Goal: Transaction & Acquisition: Obtain resource

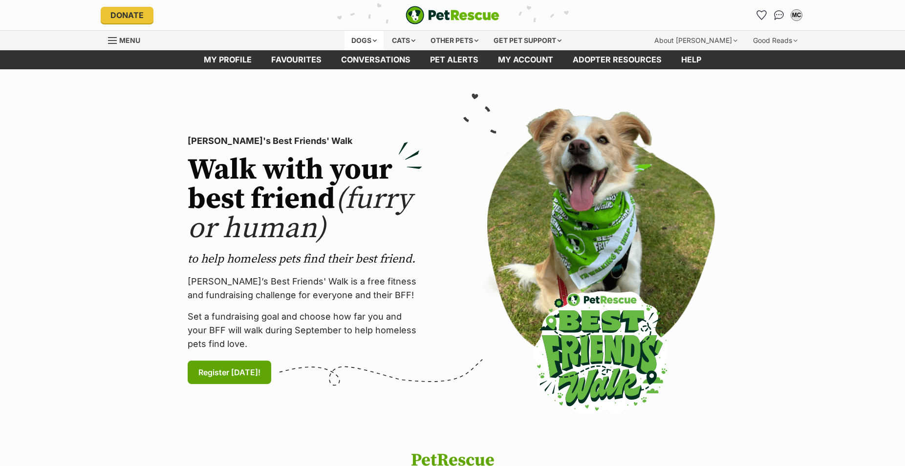
click at [362, 42] on div "Dogs" at bounding box center [363, 41] width 39 height 20
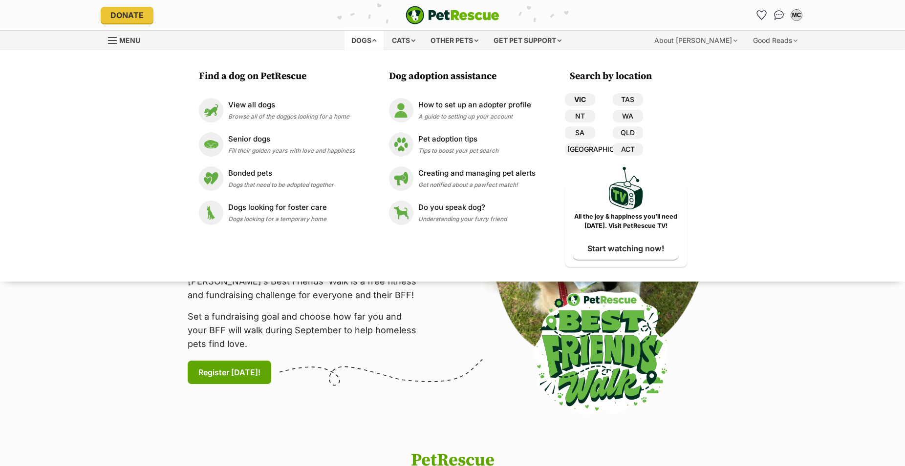
click at [581, 98] on link "VIC" at bounding box center [580, 99] width 30 height 13
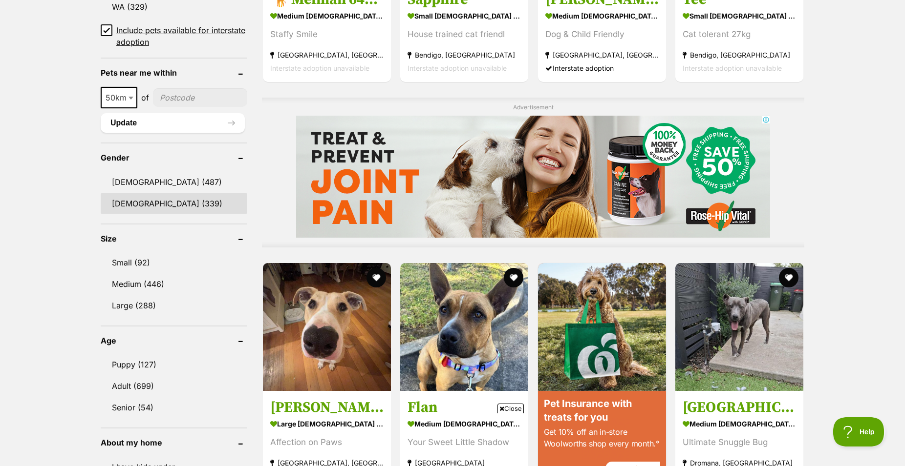
click at [136, 213] on link "[DEMOGRAPHIC_DATA] (339)" at bounding box center [174, 203] width 147 height 21
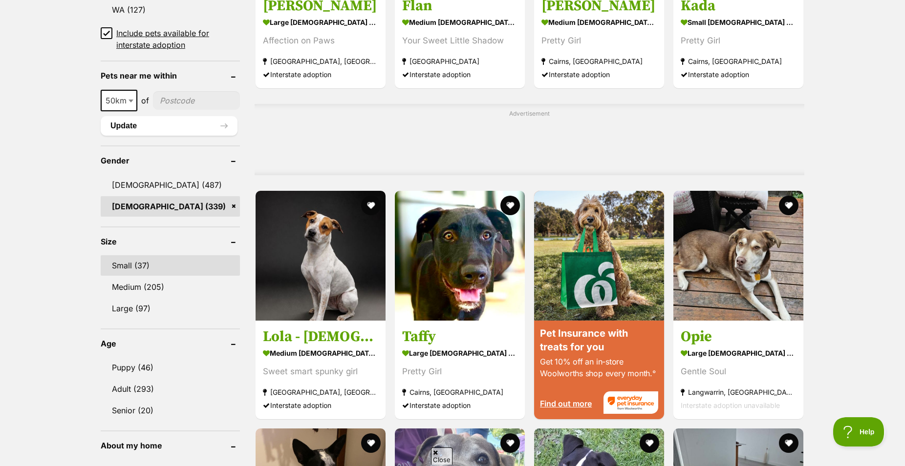
click at [125, 269] on link "Small (37)" at bounding box center [170, 265] width 139 height 21
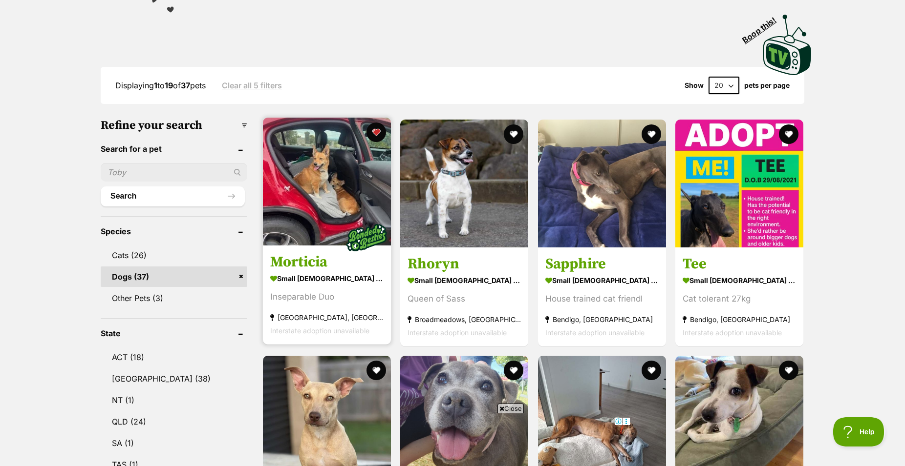
click at [328, 230] on img at bounding box center [327, 182] width 128 height 128
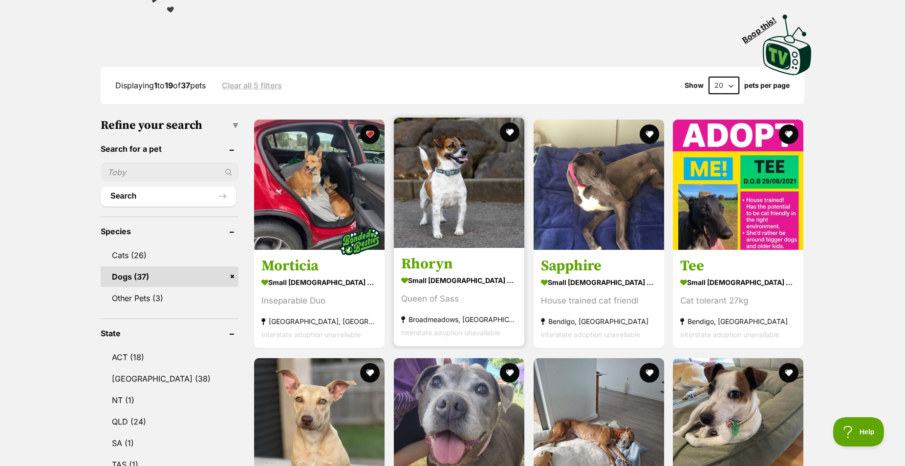
click at [457, 223] on img at bounding box center [459, 183] width 130 height 130
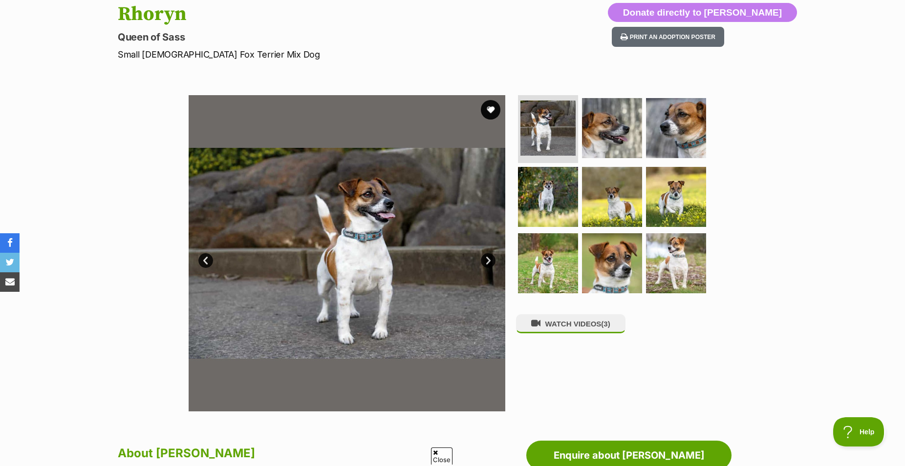
scroll to position [149, 0]
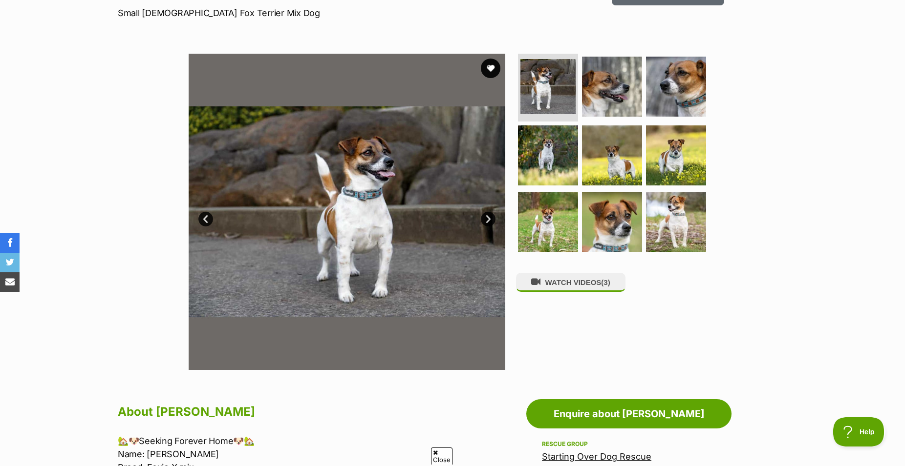
click at [488, 227] on link "Next" at bounding box center [488, 219] width 15 height 15
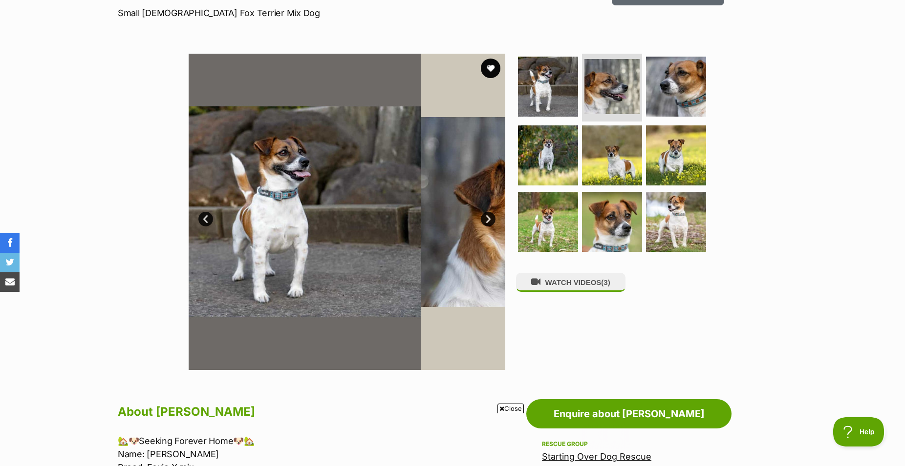
scroll to position [0, 0]
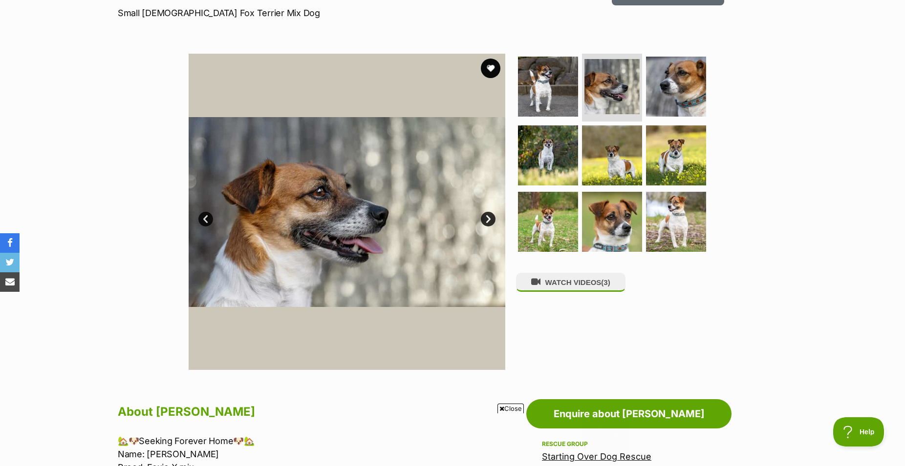
click at [488, 227] on link "Next" at bounding box center [488, 219] width 15 height 15
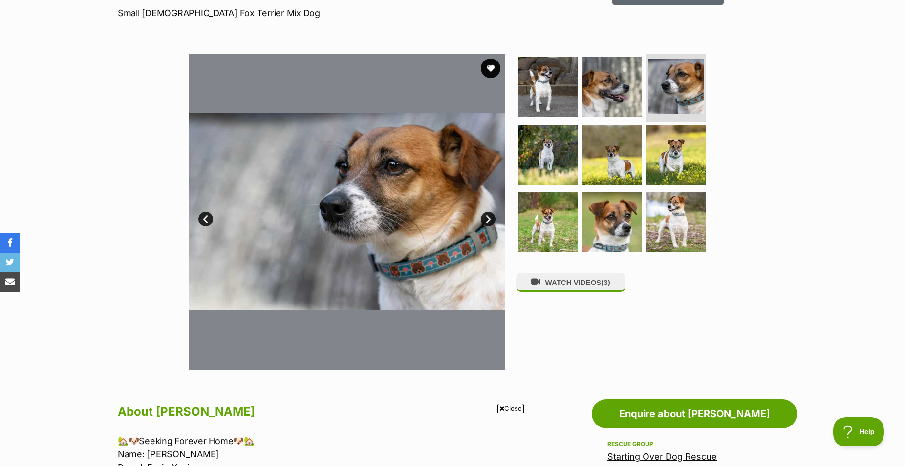
click at [488, 227] on link "Next" at bounding box center [488, 219] width 15 height 15
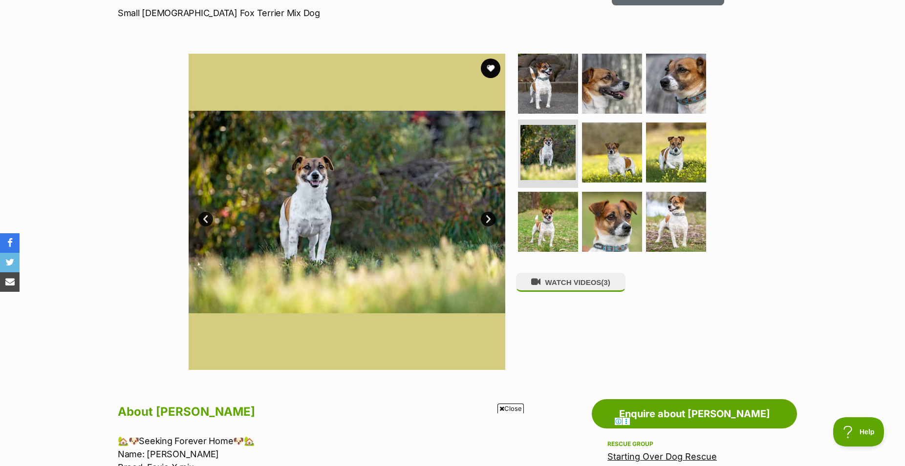
click at [488, 227] on link "Next" at bounding box center [488, 219] width 15 height 15
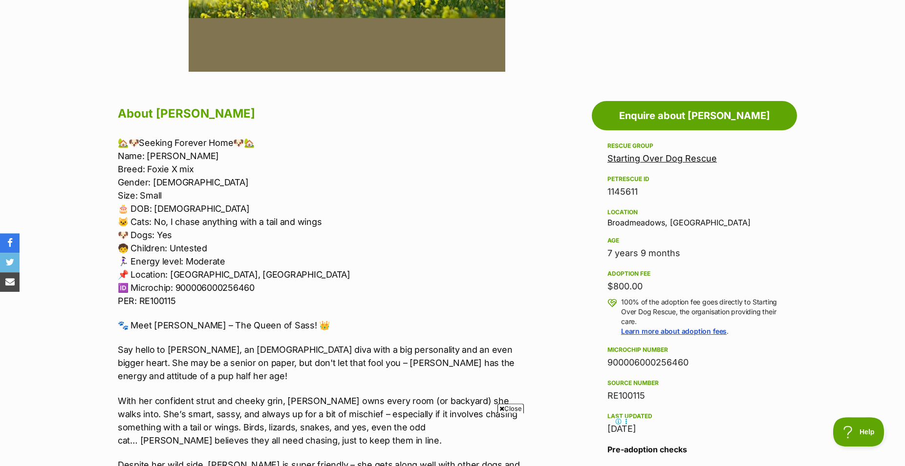
scroll to position [448, 0]
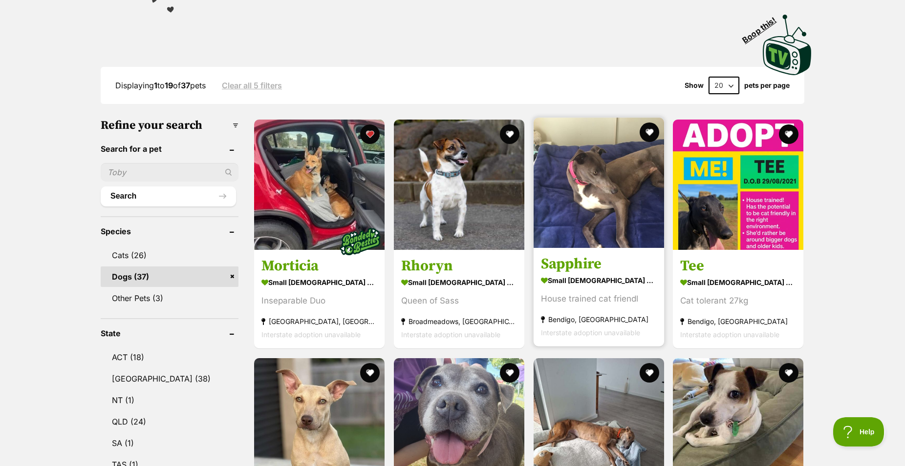
click at [582, 221] on img at bounding box center [598, 183] width 130 height 130
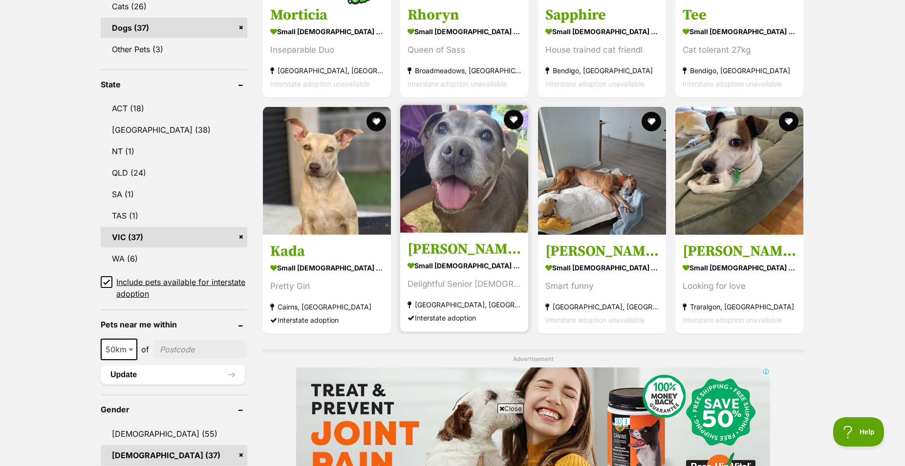
click at [477, 214] on img at bounding box center [464, 169] width 128 height 128
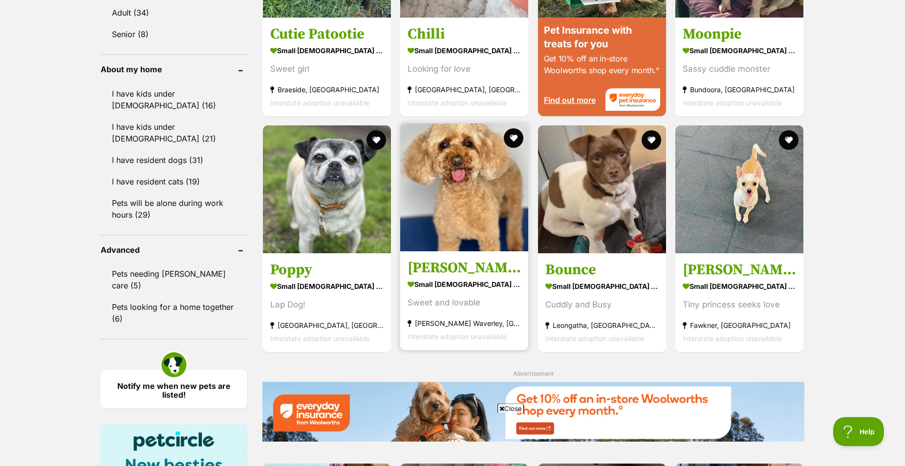
scroll to position [1096, 0]
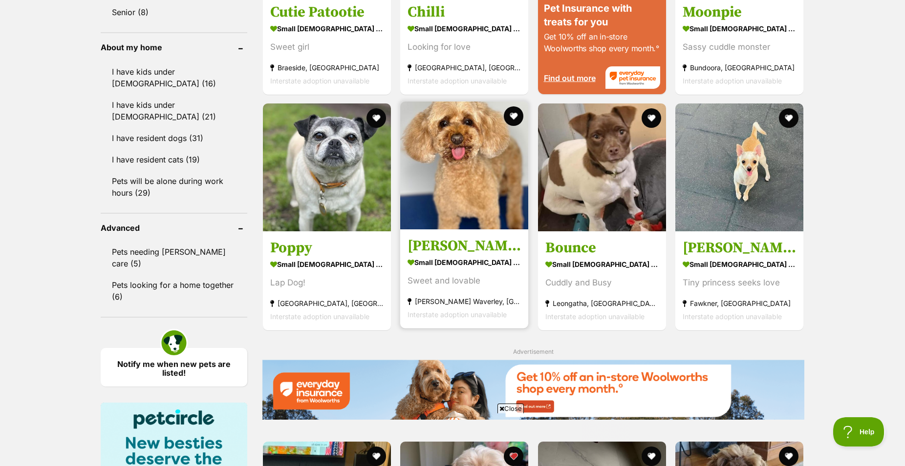
click at [442, 211] on img at bounding box center [464, 166] width 128 height 128
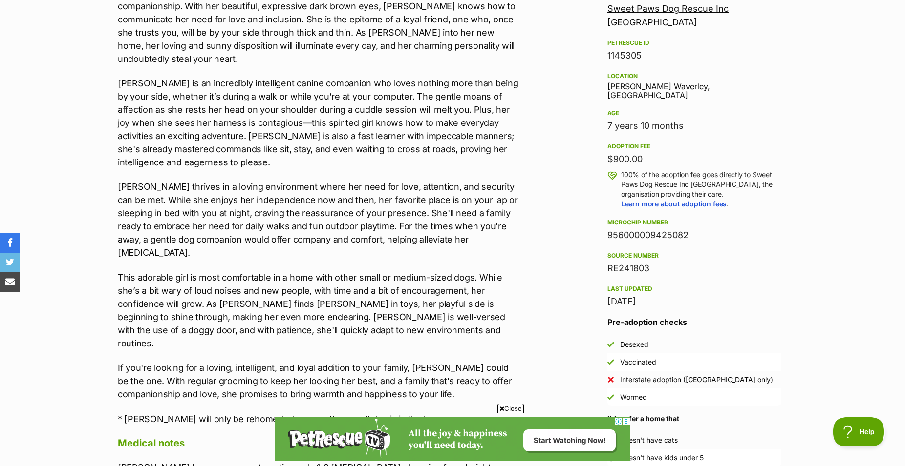
scroll to position [349, 0]
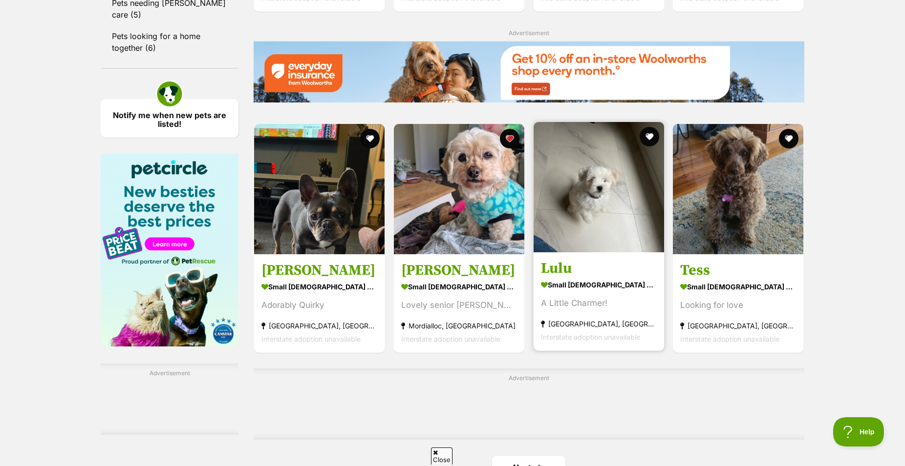
click at [593, 246] on img at bounding box center [598, 187] width 130 height 130
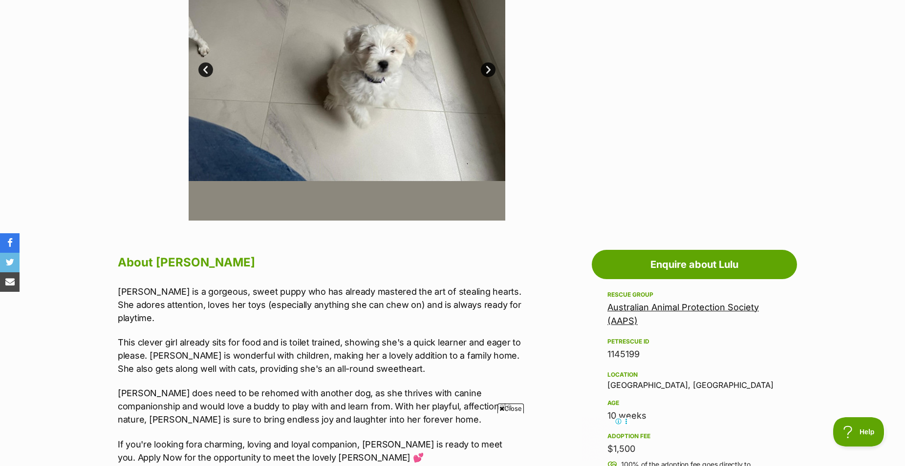
scroll to position [149, 0]
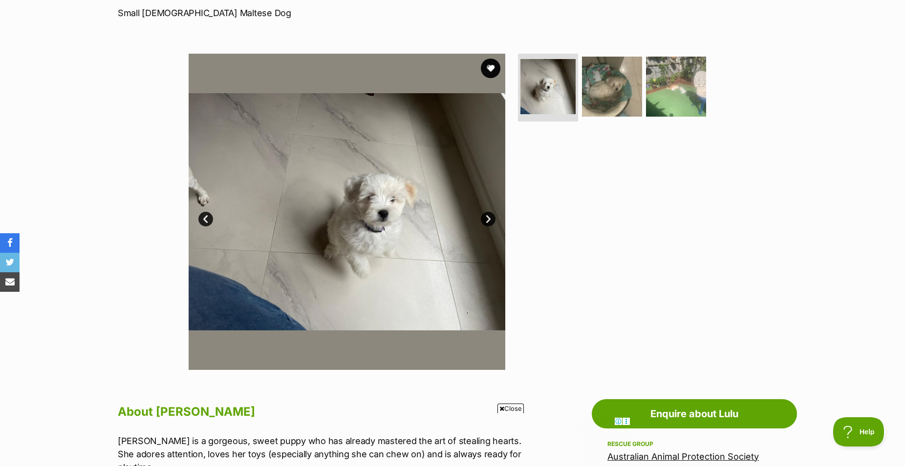
click at [489, 227] on link "Next" at bounding box center [488, 219] width 15 height 15
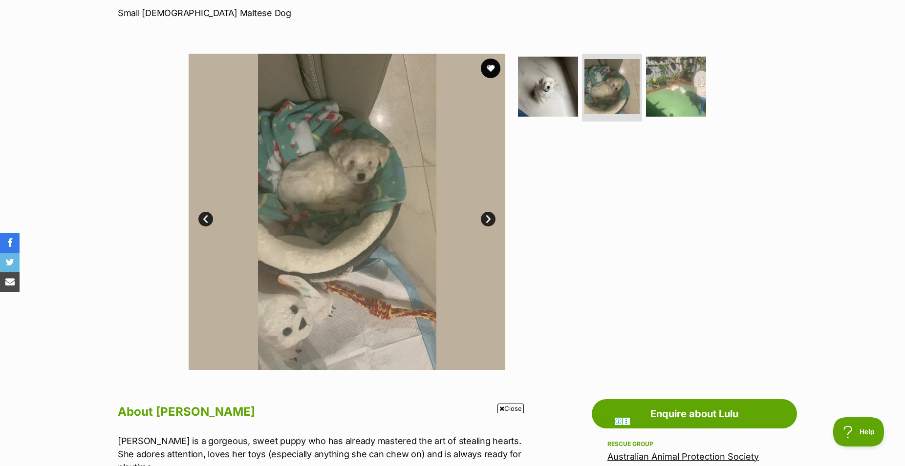
click at [489, 227] on link "Next" at bounding box center [488, 219] width 15 height 15
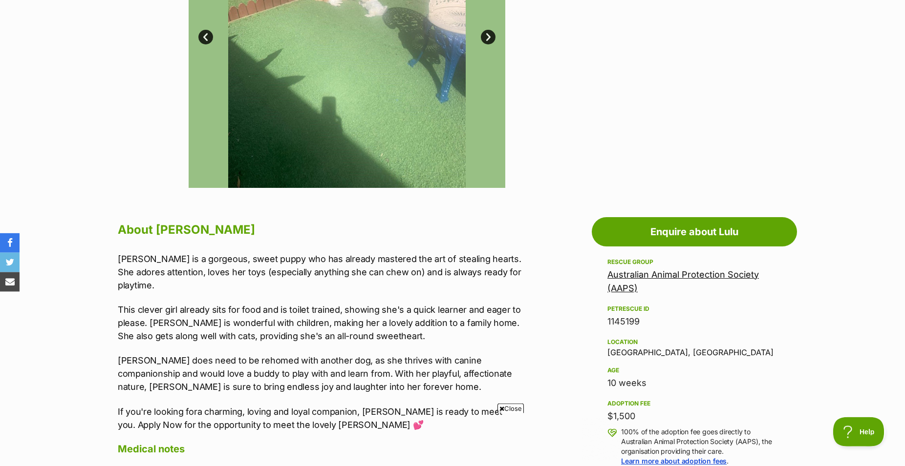
scroll to position [199, 0]
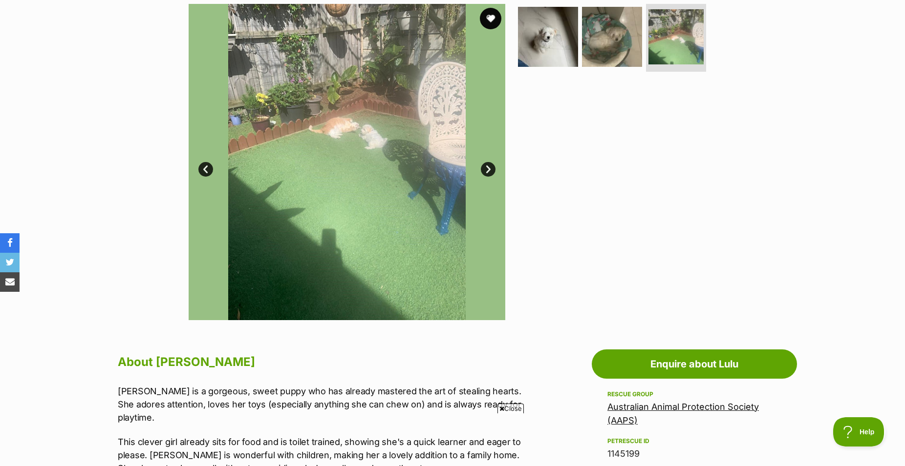
click at [488, 27] on button "favourite" at bounding box center [490, 18] width 21 height 21
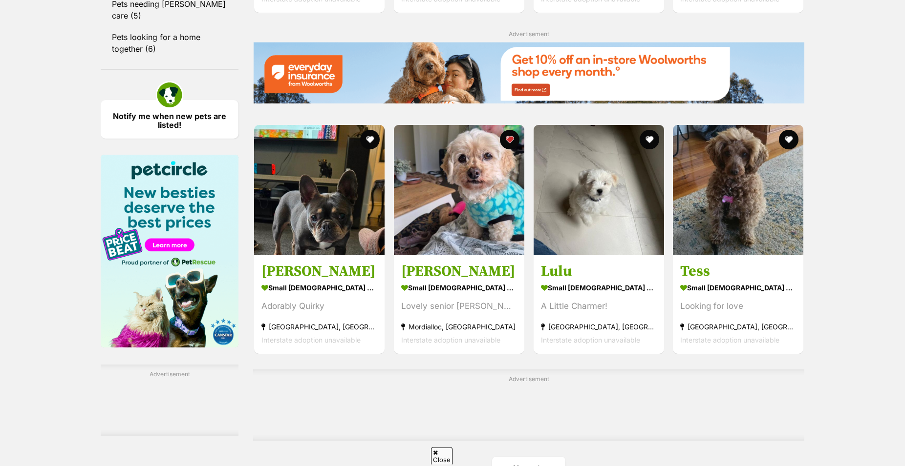
scroll to position [1345, 0]
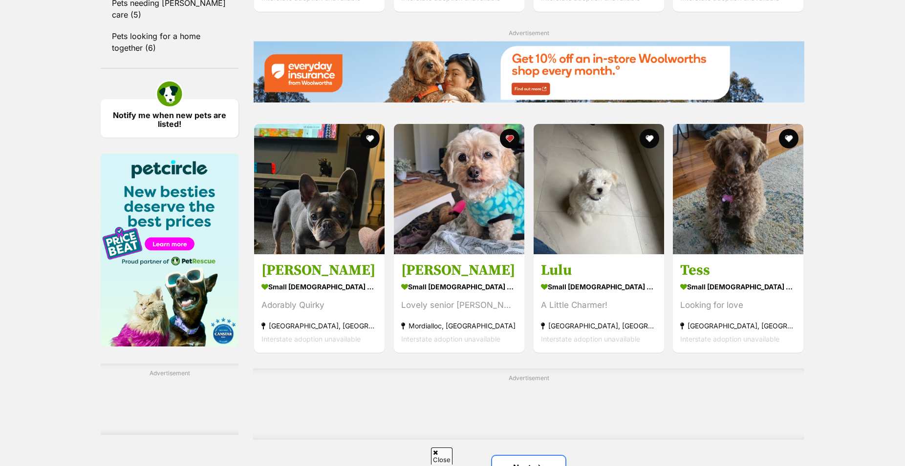
click at [529, 456] on link "Next" at bounding box center [528, 467] width 73 height 23
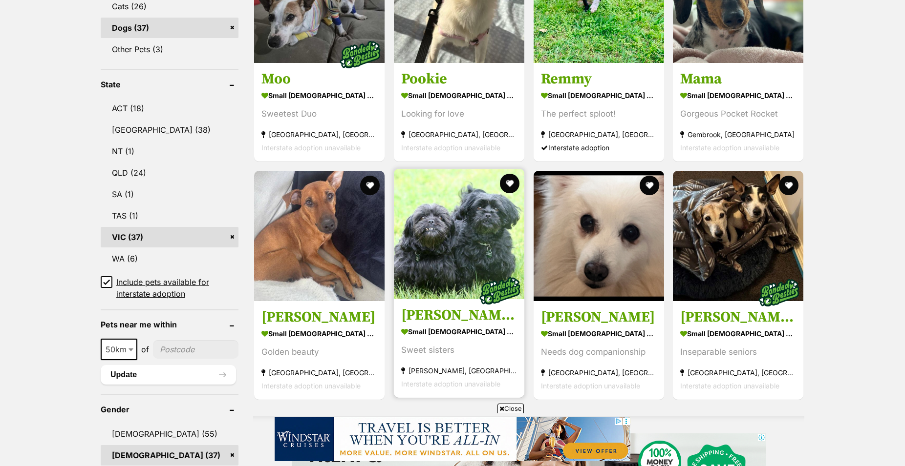
click at [452, 232] on img at bounding box center [459, 234] width 130 height 130
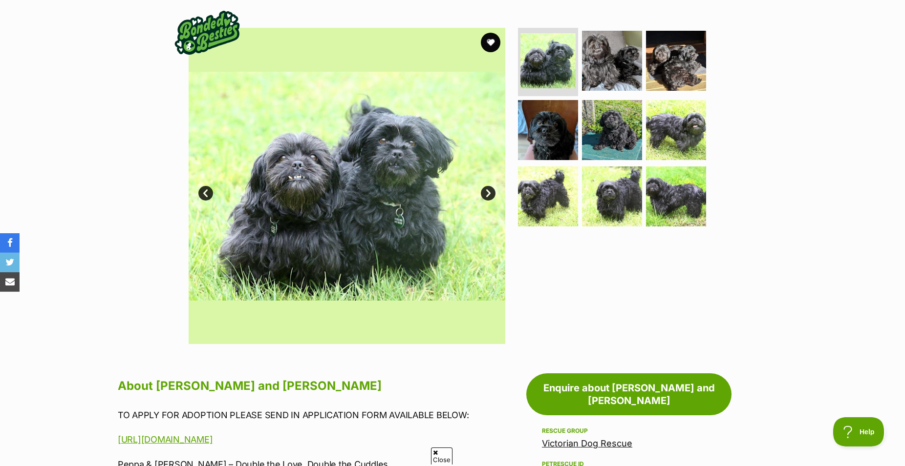
scroll to position [199, 0]
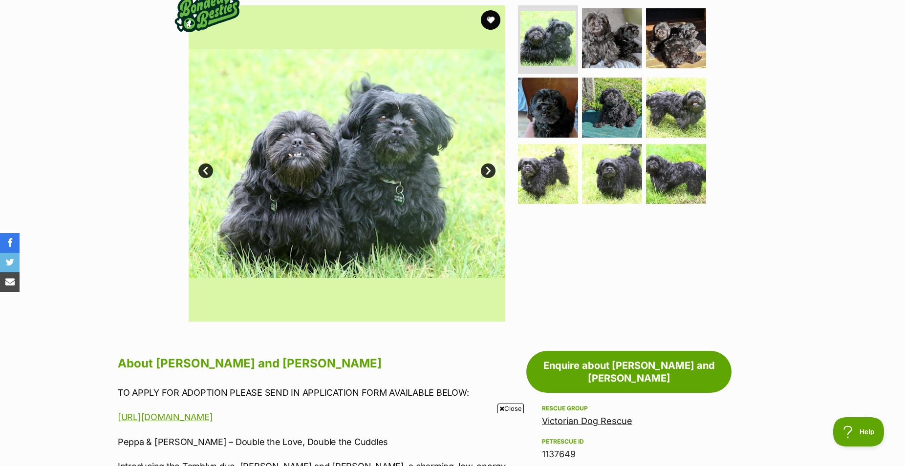
click at [492, 177] on link "Next" at bounding box center [488, 171] width 15 height 15
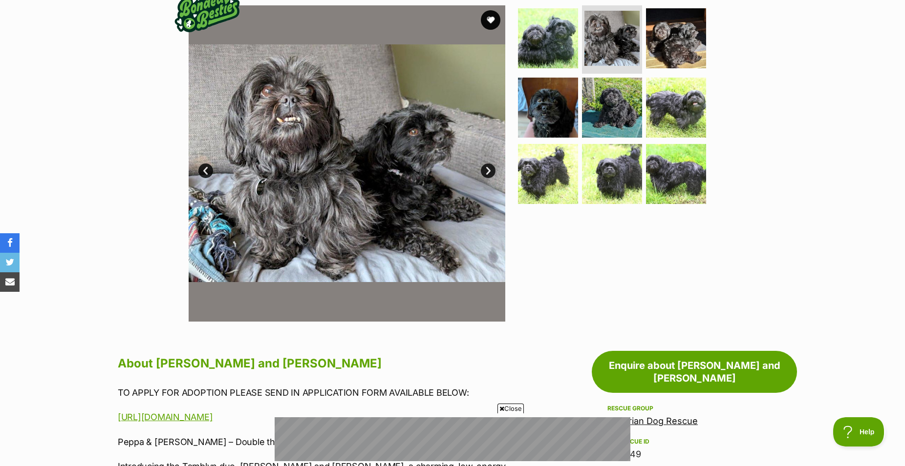
scroll to position [0, 0]
click at [492, 177] on link "Next" at bounding box center [488, 171] width 15 height 15
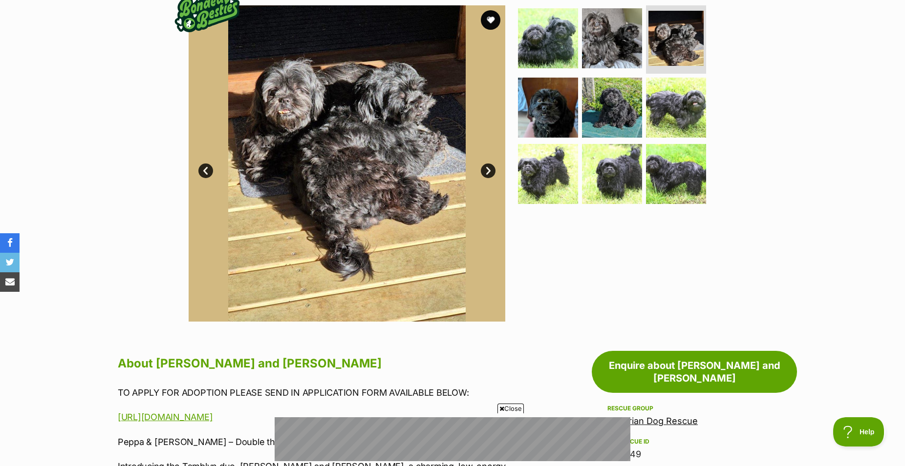
click at [492, 177] on link "Next" at bounding box center [488, 171] width 15 height 15
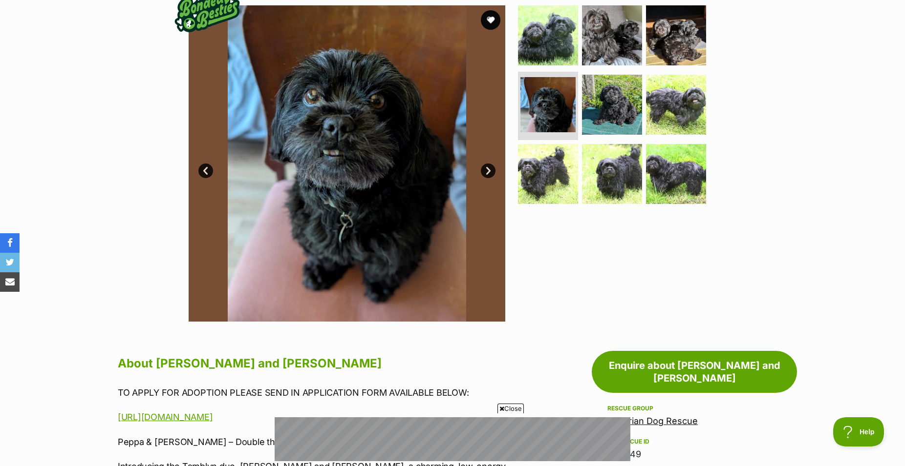
click at [492, 177] on link "Next" at bounding box center [488, 171] width 15 height 15
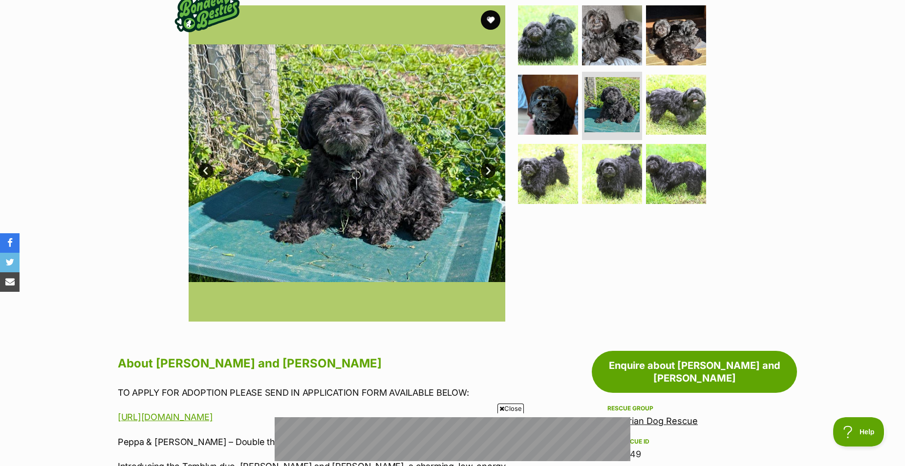
click at [492, 177] on link "Next" at bounding box center [488, 171] width 15 height 15
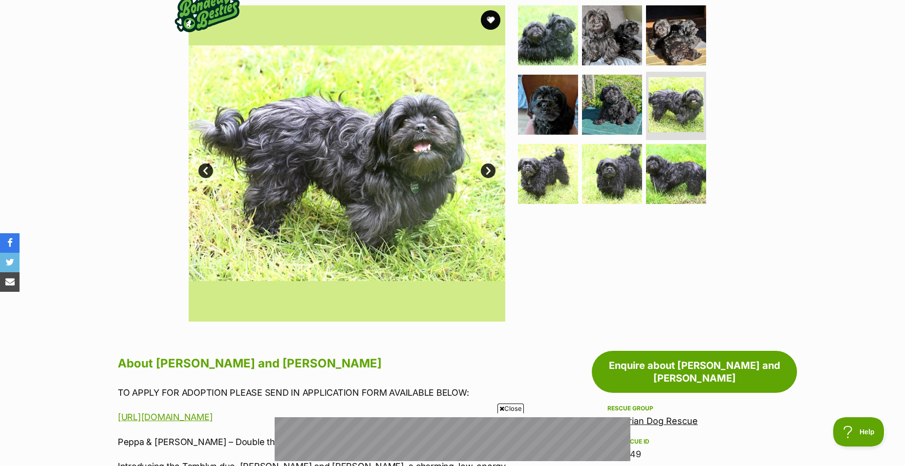
click at [492, 177] on link "Next" at bounding box center [488, 171] width 15 height 15
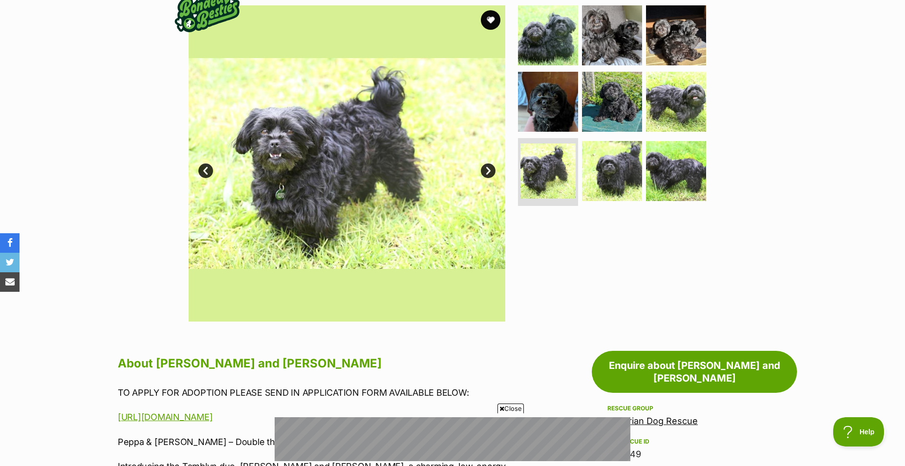
click at [492, 177] on link "Next" at bounding box center [488, 171] width 15 height 15
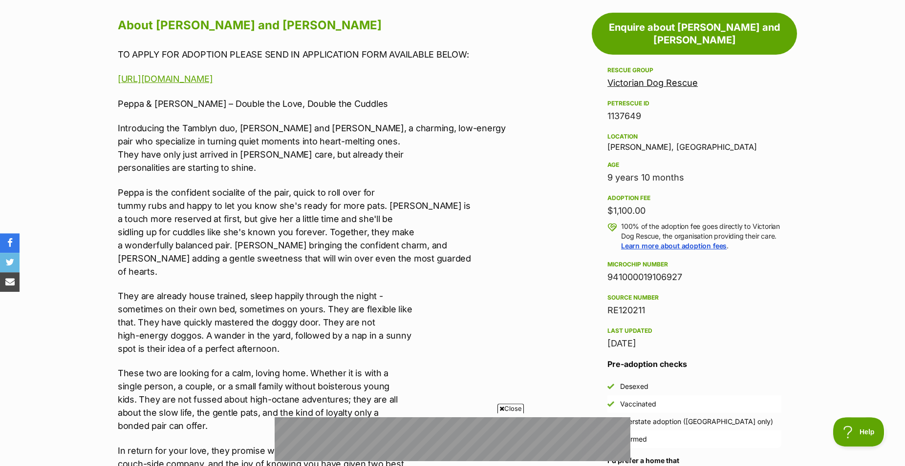
scroll to position [548, 0]
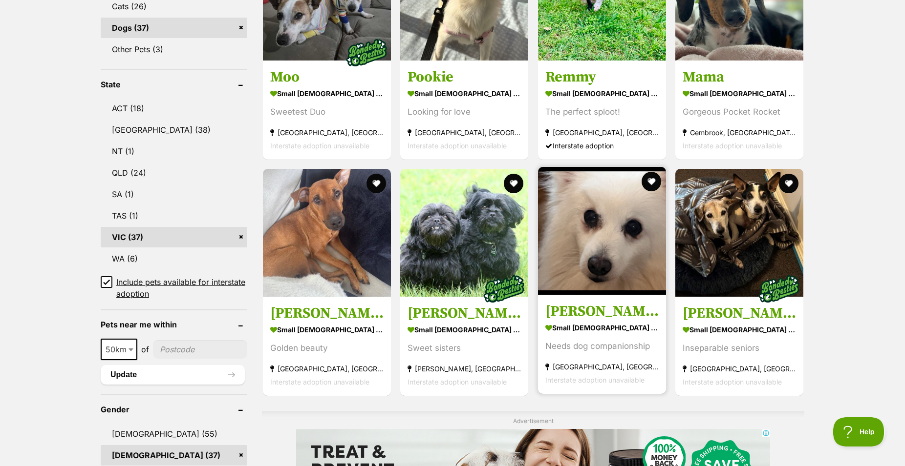
click at [608, 254] on img at bounding box center [602, 231] width 128 height 128
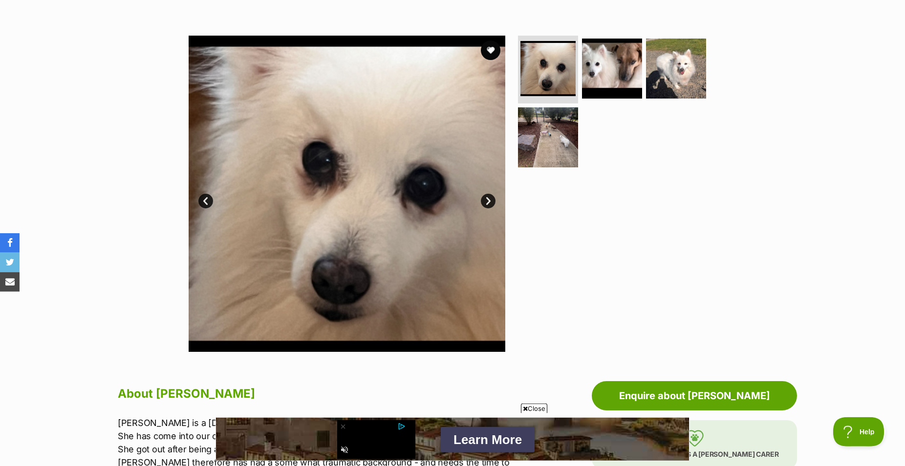
scroll to position [149, 0]
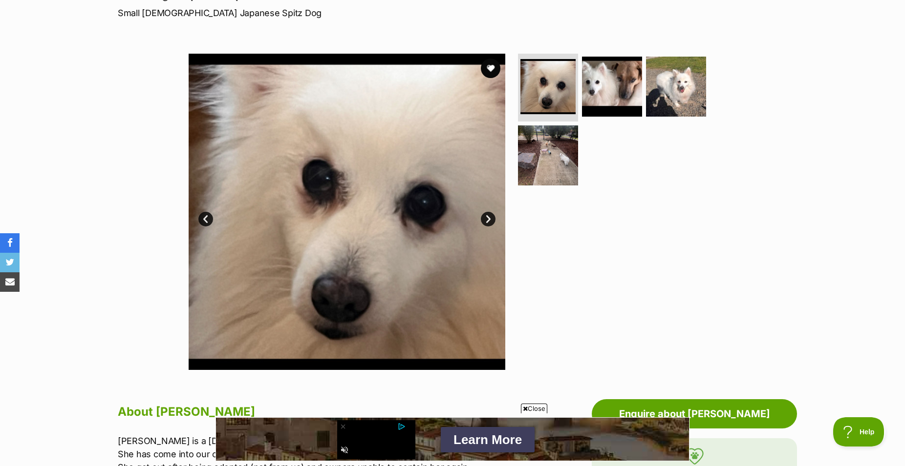
click at [489, 227] on link "Next" at bounding box center [488, 219] width 15 height 15
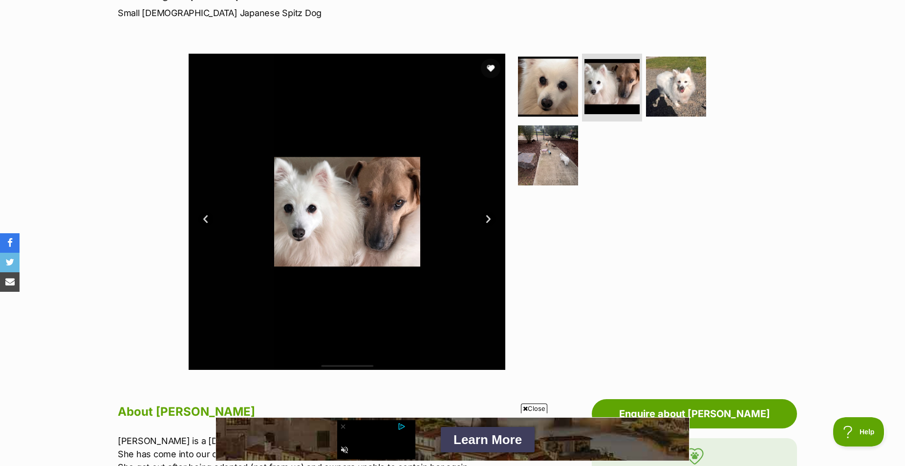
click at [489, 227] on link "Next" at bounding box center [488, 219] width 15 height 15
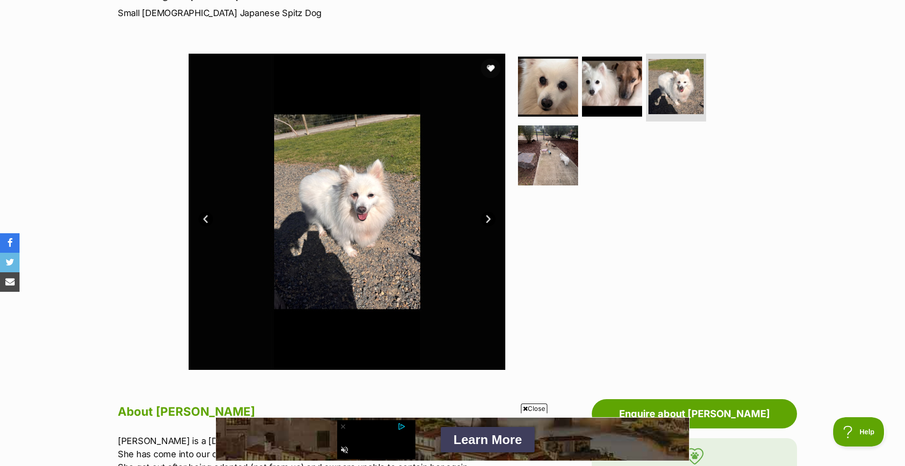
click at [489, 227] on link "Next" at bounding box center [488, 219] width 15 height 15
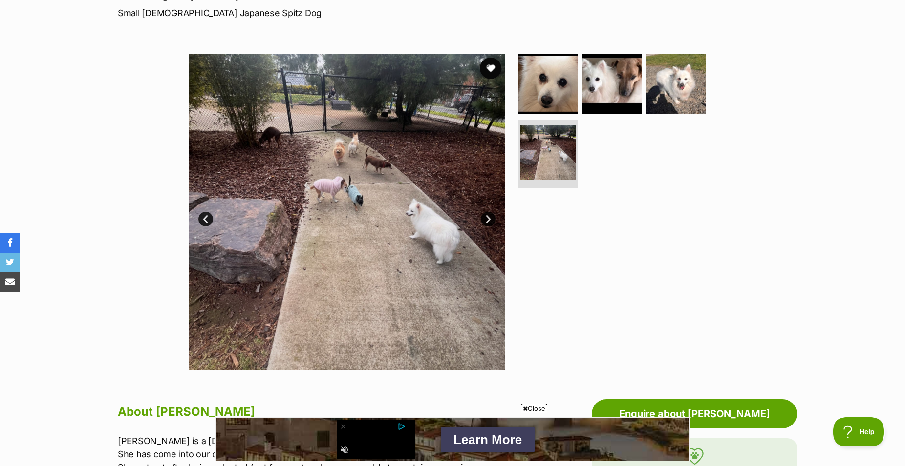
click at [488, 72] on button "favourite" at bounding box center [490, 68] width 21 height 21
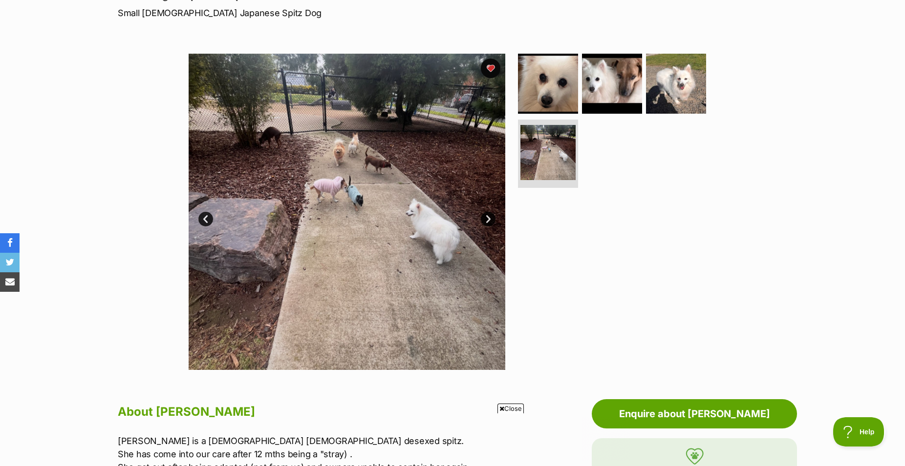
scroll to position [0, 0]
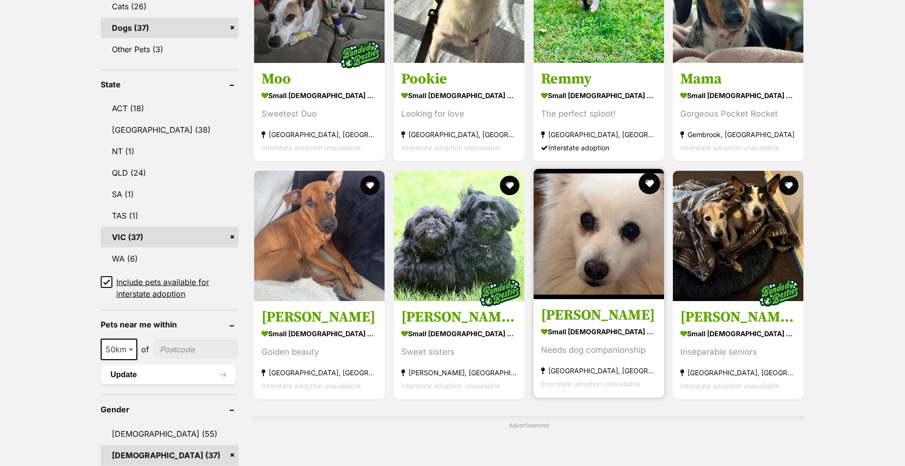
scroll to position [457, 0]
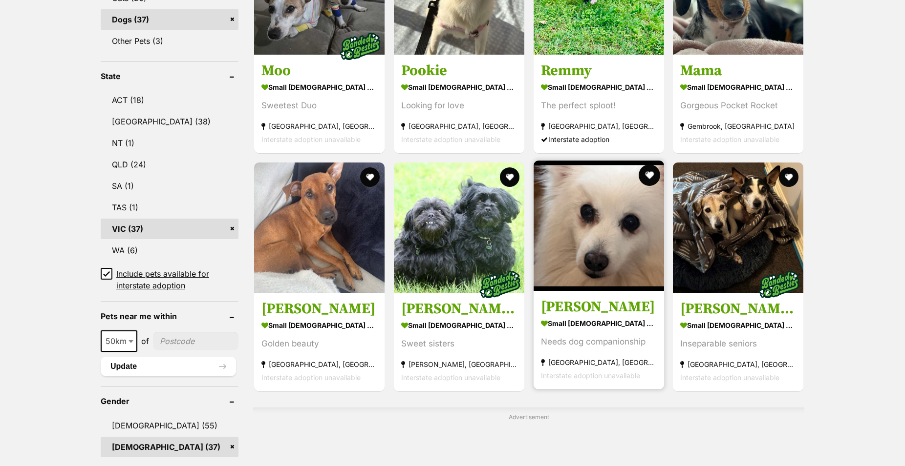
click at [647, 186] on button "favourite" at bounding box center [648, 175] width 21 height 21
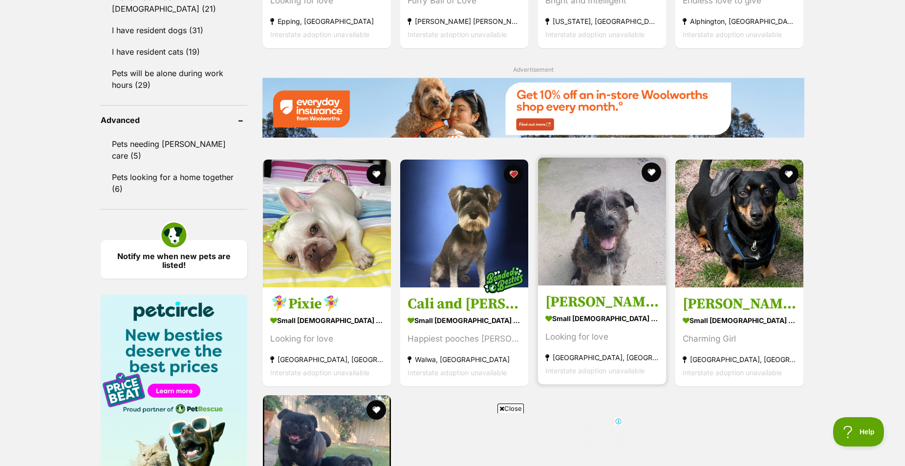
scroll to position [0, 0]
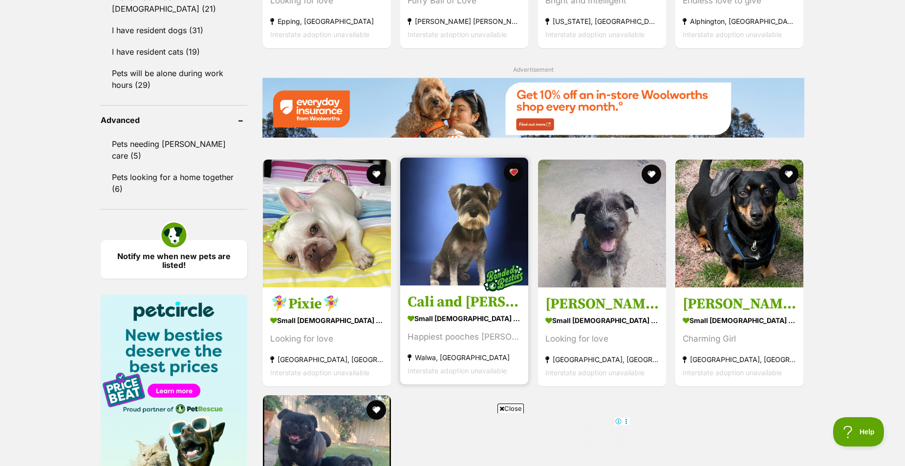
click at [456, 264] on img at bounding box center [464, 222] width 128 height 128
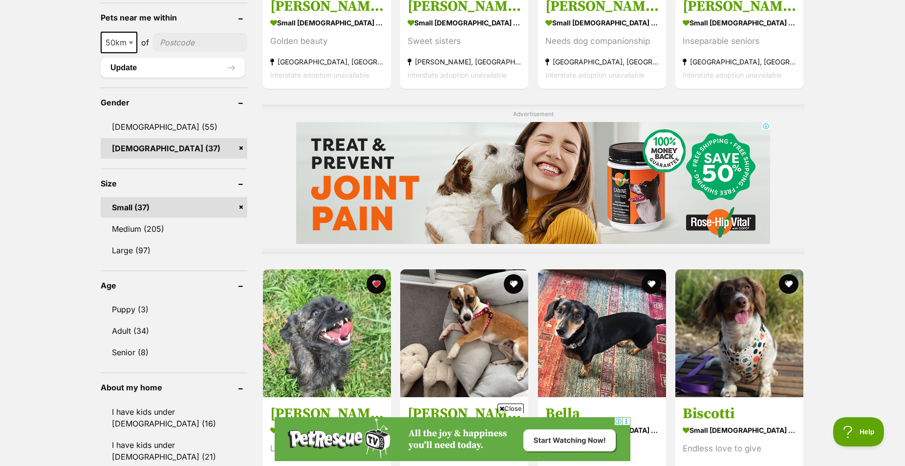
scroll to position [706, 0]
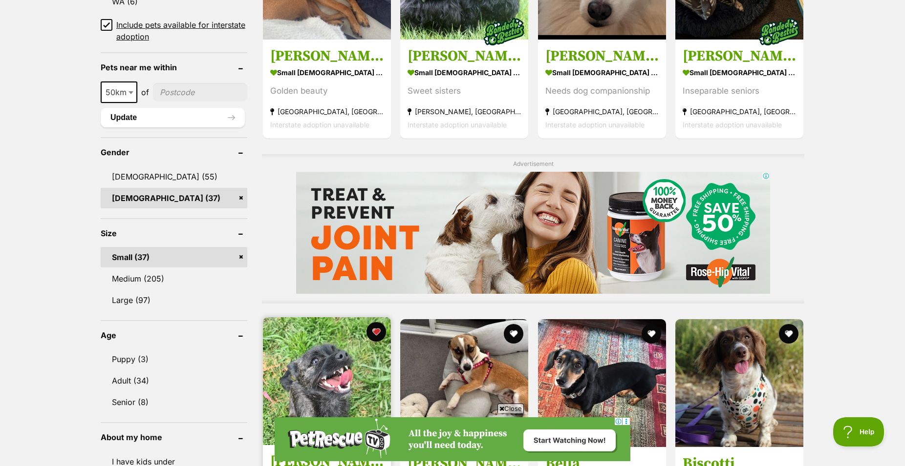
click at [331, 318] on img at bounding box center [327, 382] width 128 height 128
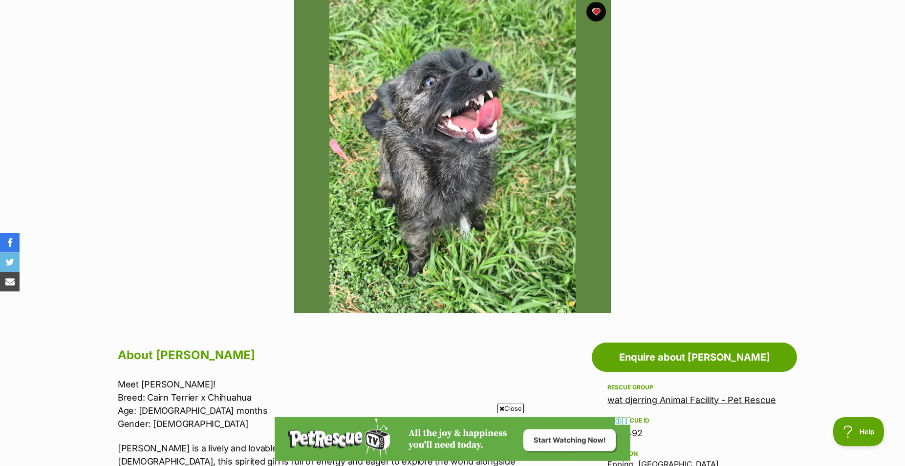
scroll to position [199, 0]
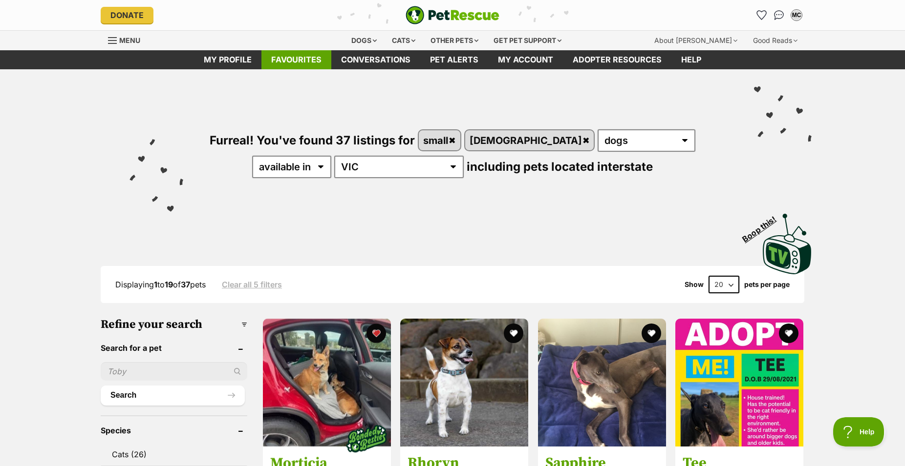
click at [291, 63] on link "Favourites" at bounding box center [296, 59] width 70 height 19
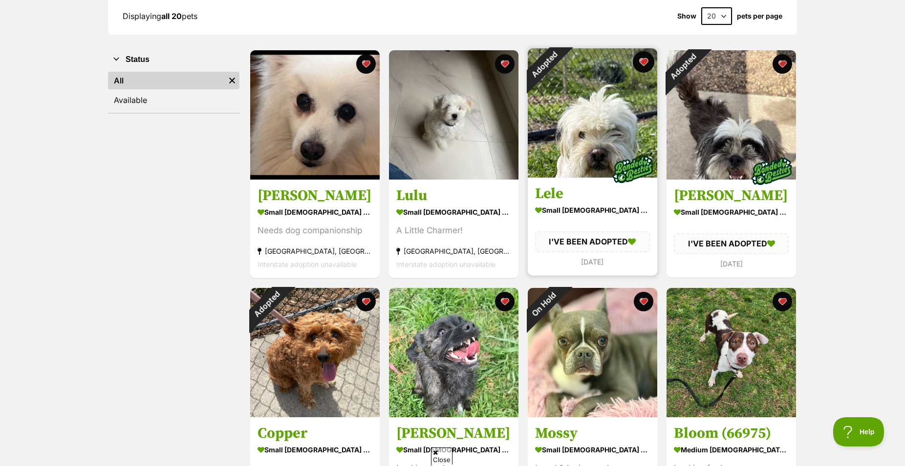
click at [641, 72] on button "favourite" at bounding box center [643, 61] width 21 height 21
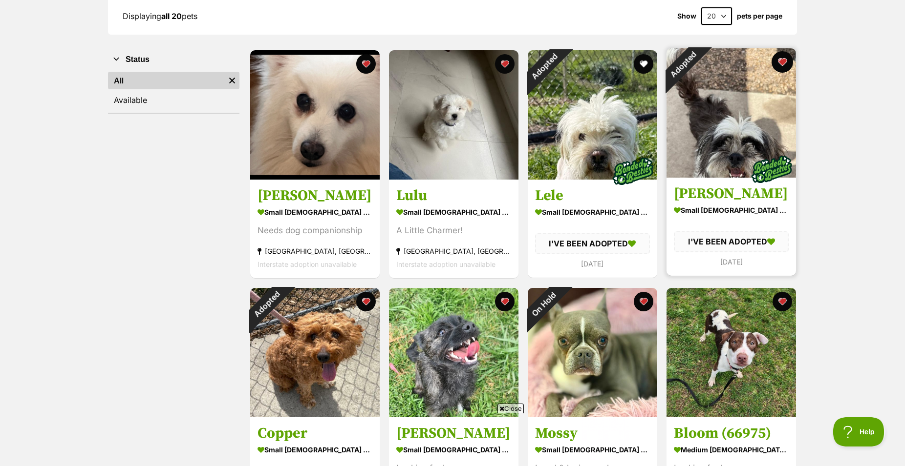
click at [782, 70] on button "favourite" at bounding box center [781, 61] width 21 height 21
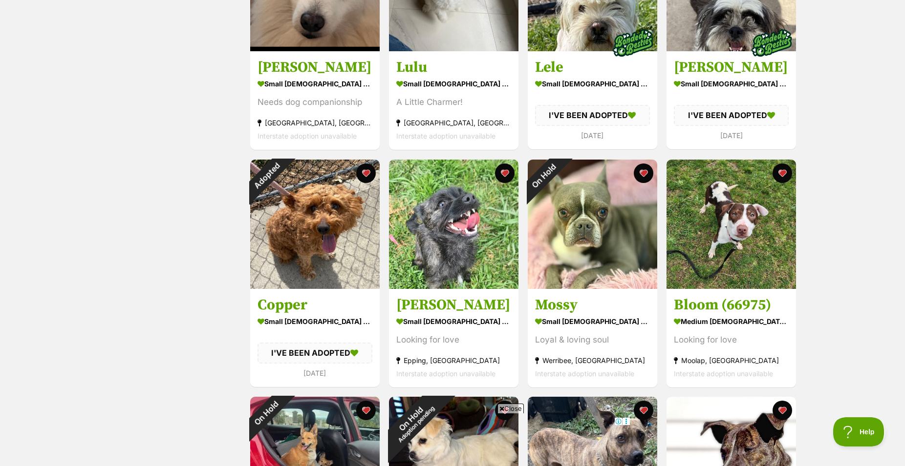
scroll to position [299, 0]
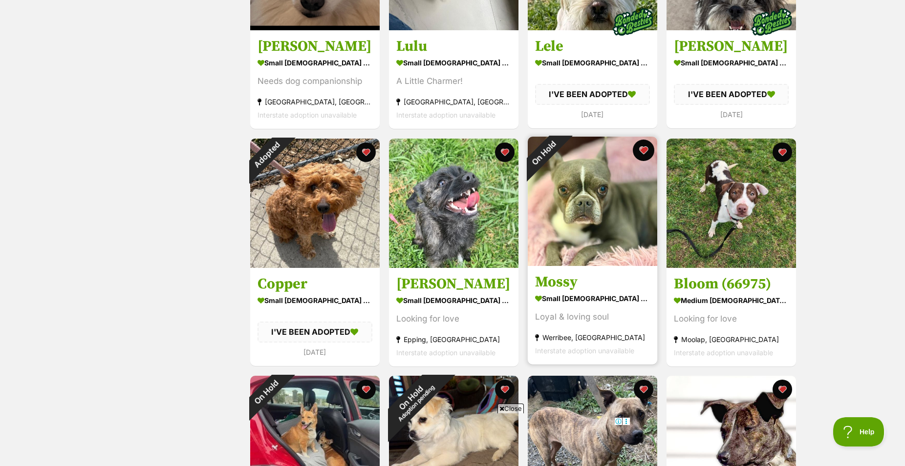
click at [649, 161] on button "favourite" at bounding box center [643, 150] width 21 height 21
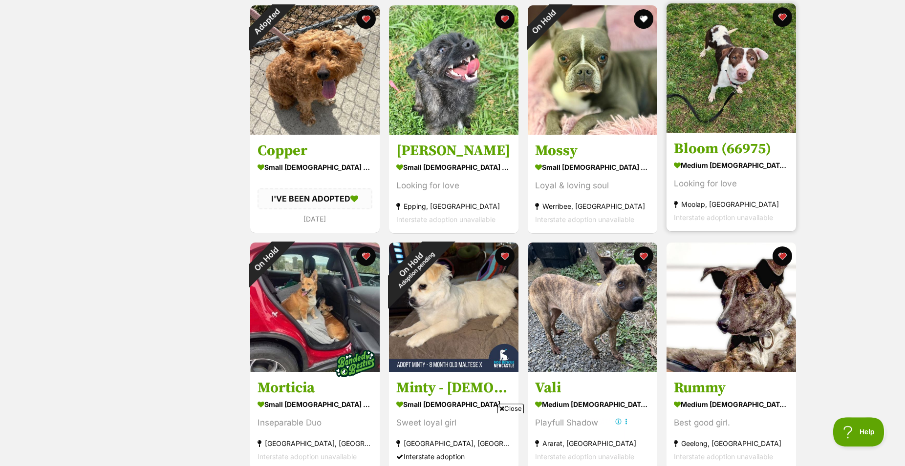
scroll to position [448, 0]
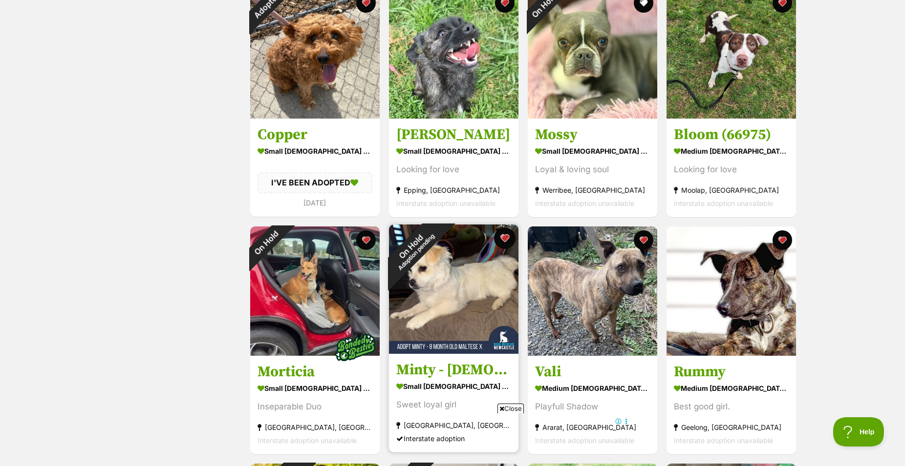
click at [501, 246] on button "favourite" at bounding box center [504, 238] width 21 height 21
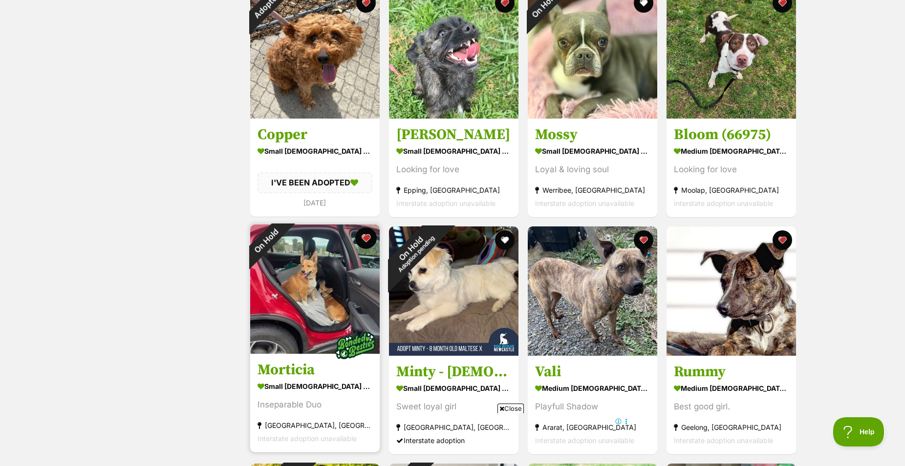
click at [360, 248] on button "favourite" at bounding box center [365, 238] width 21 height 21
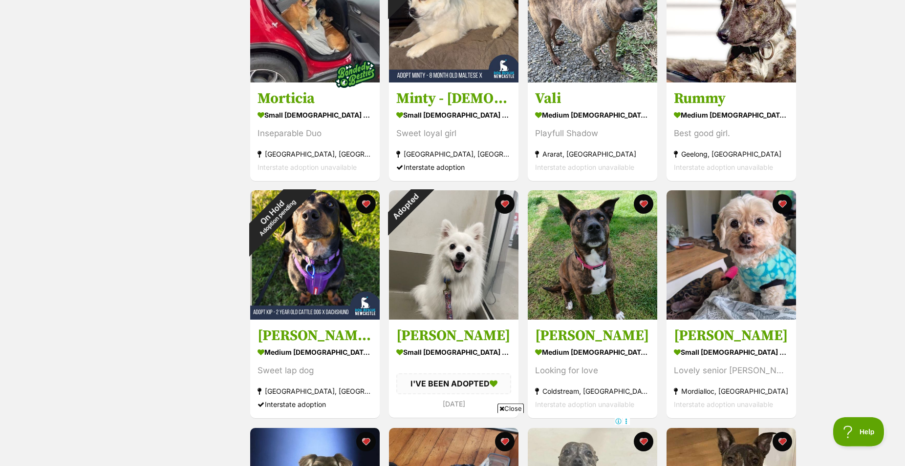
scroll to position [747, 0]
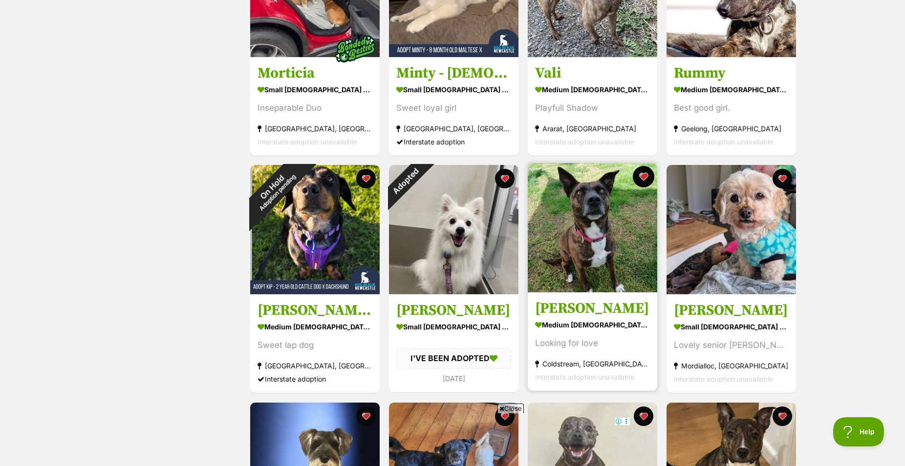
click at [643, 185] on button "favourite" at bounding box center [643, 176] width 21 height 21
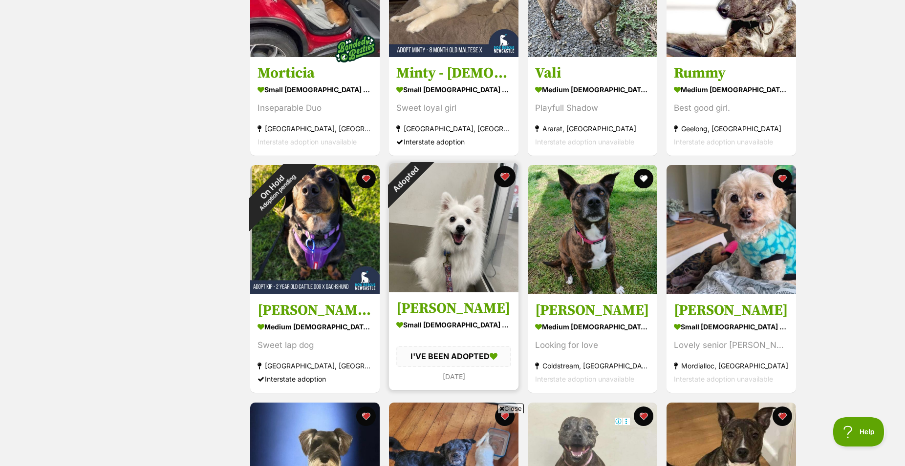
click at [502, 186] on button "favourite" at bounding box center [504, 176] width 21 height 21
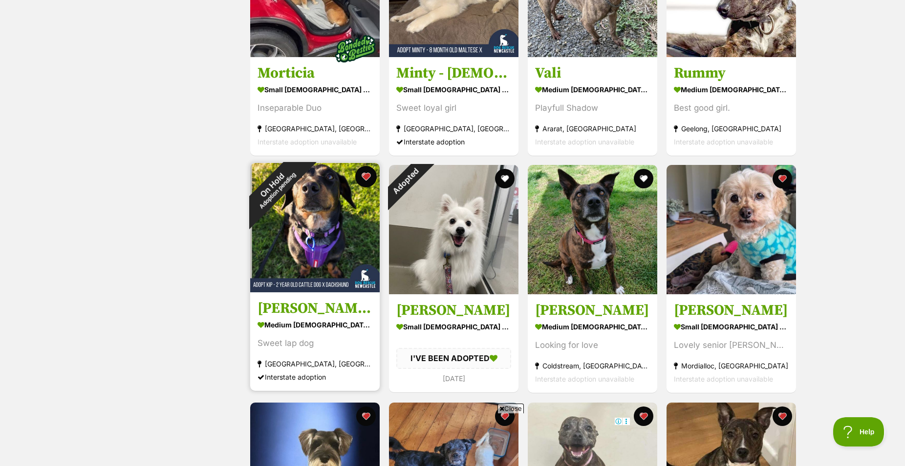
click at [363, 185] on button "favourite" at bounding box center [365, 176] width 21 height 21
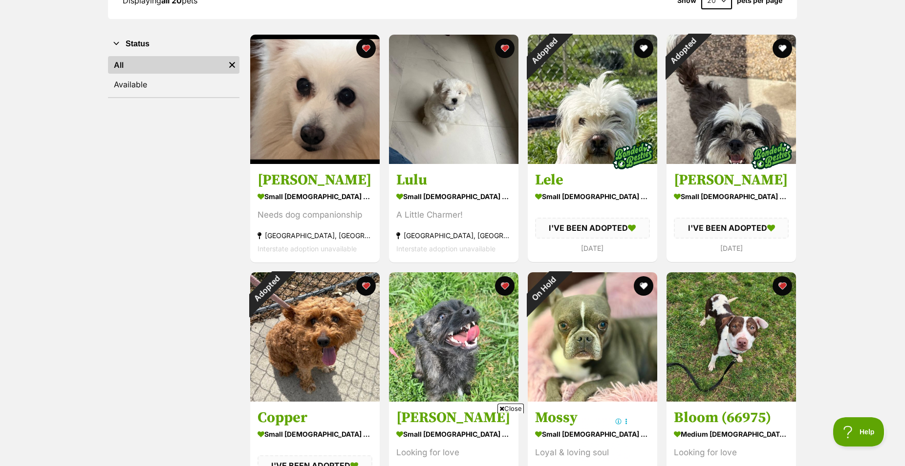
scroll to position [149, 0]
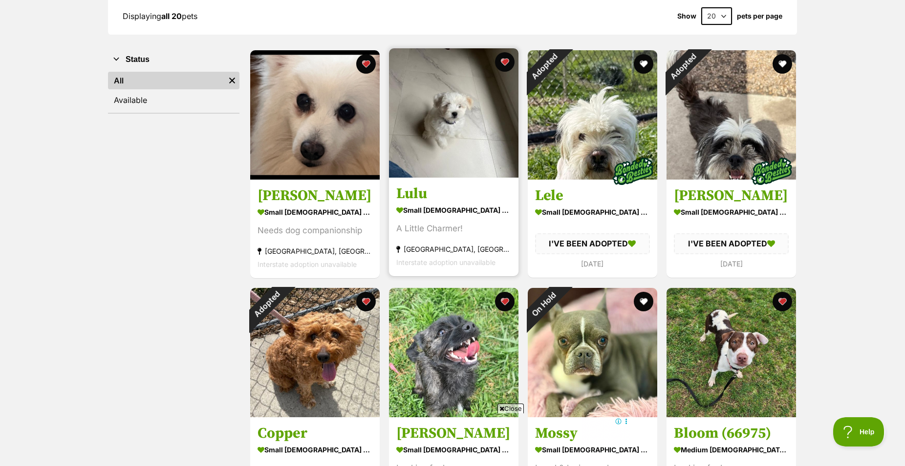
click at [492, 218] on div "small [DEMOGRAPHIC_DATA] Dog" at bounding box center [453, 211] width 115 height 14
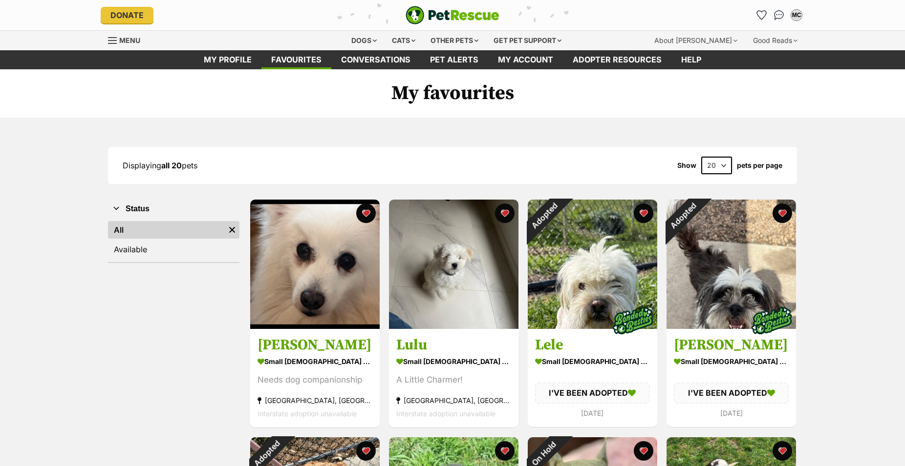
scroll to position [149, 0]
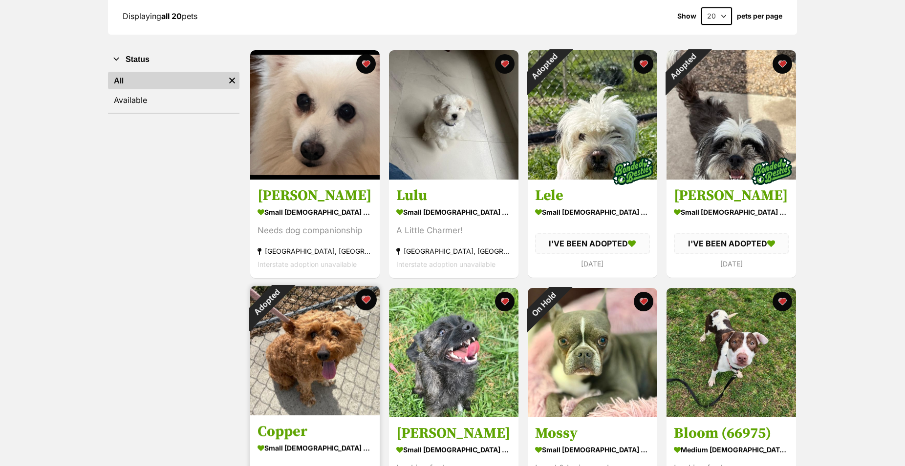
click at [364, 311] on button "favourite" at bounding box center [365, 299] width 21 height 21
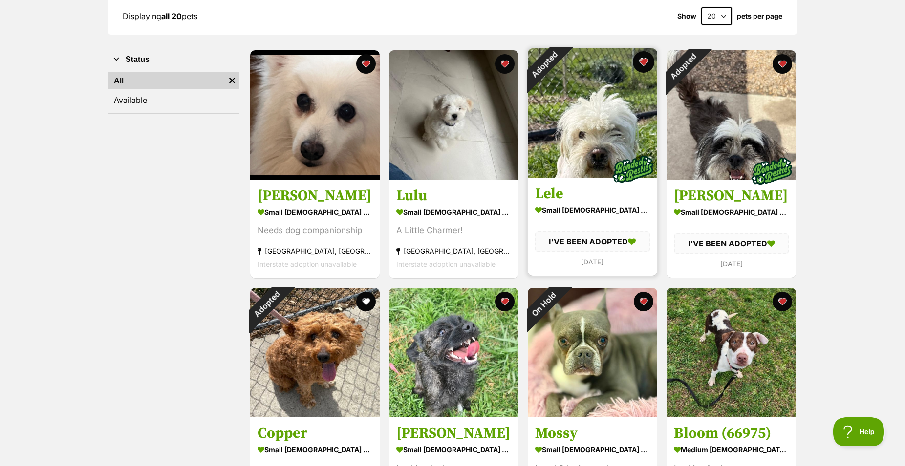
scroll to position [0, 0]
click at [645, 70] on button "favourite" at bounding box center [643, 61] width 21 height 21
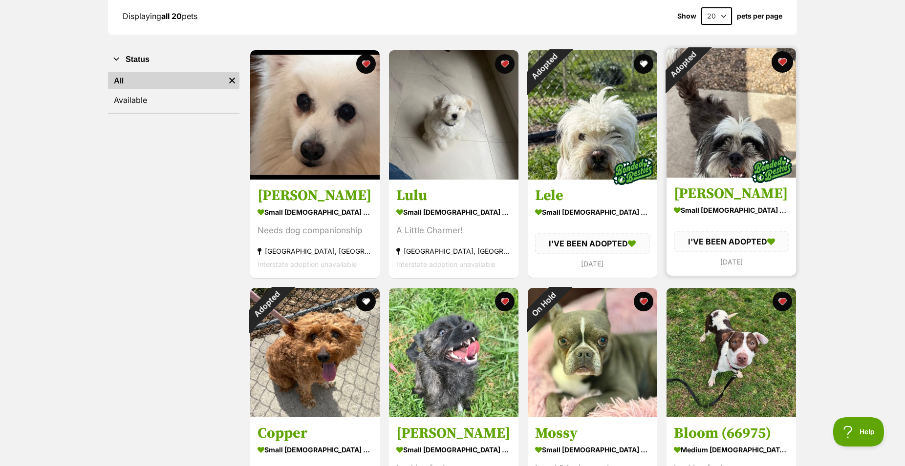
click at [777, 70] on button "favourite" at bounding box center [781, 61] width 21 height 21
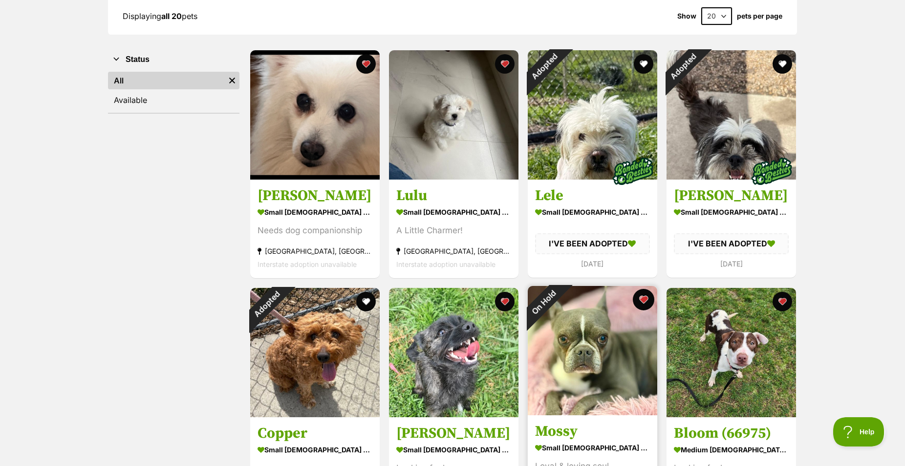
click at [641, 307] on button "favourite" at bounding box center [643, 299] width 21 height 21
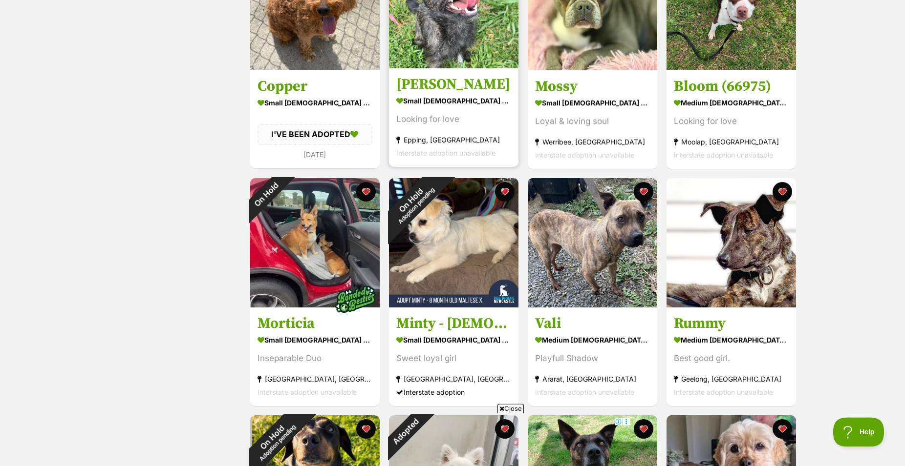
scroll to position [498, 0]
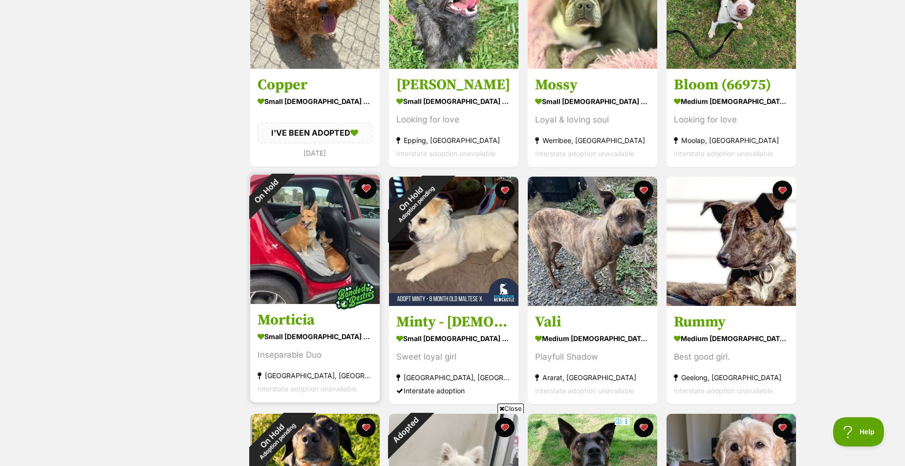
click at [366, 199] on button "favourite" at bounding box center [365, 188] width 21 height 21
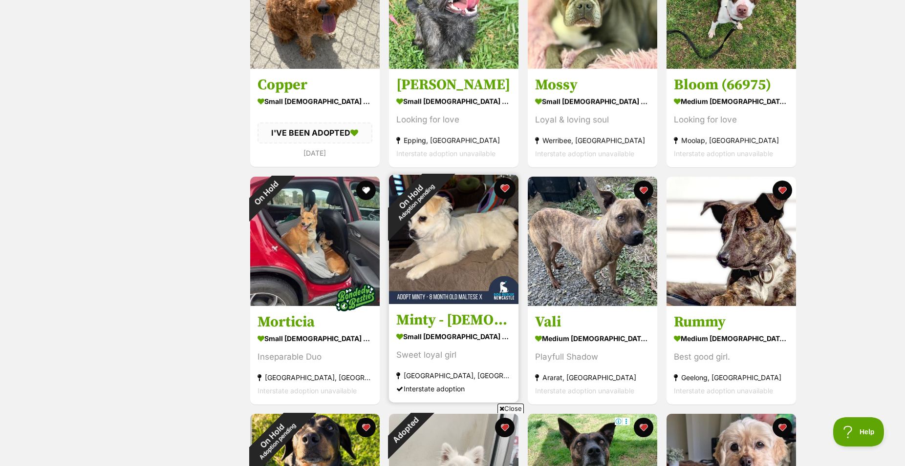
click at [502, 199] on button "favourite" at bounding box center [504, 188] width 21 height 21
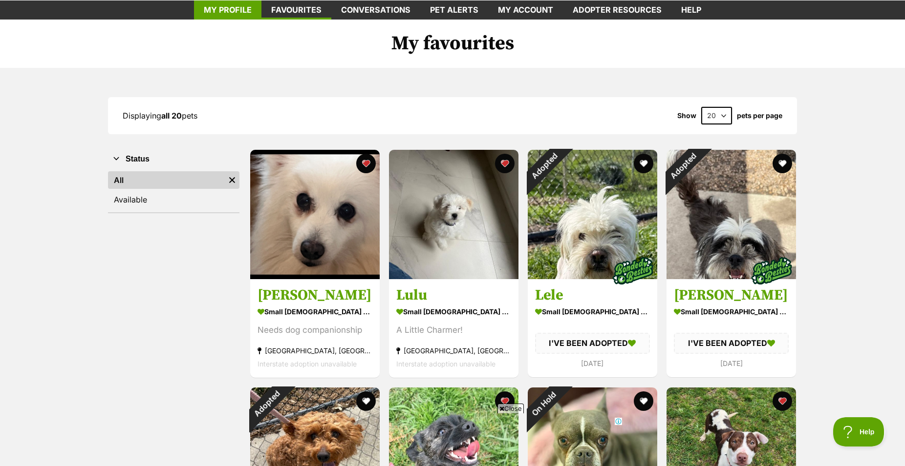
scroll to position [0, 0]
click at [222, 15] on link "My profile" at bounding box center [227, 9] width 67 height 19
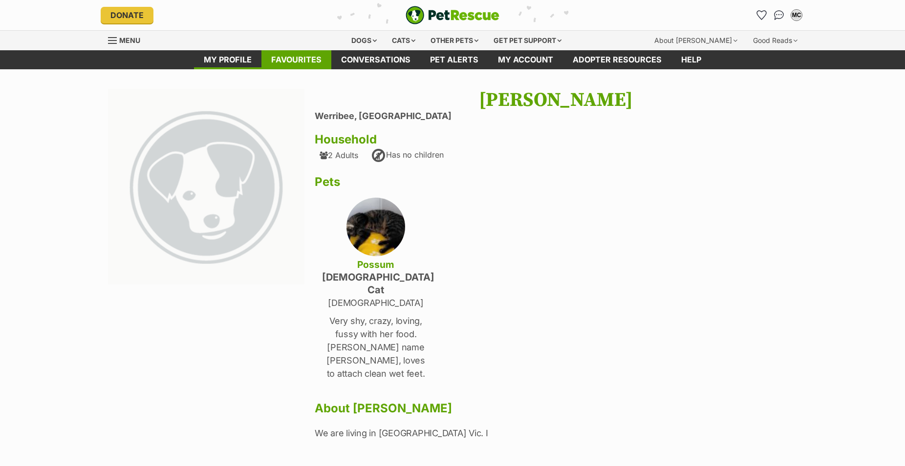
click at [291, 62] on link "Favourites" at bounding box center [296, 59] width 70 height 19
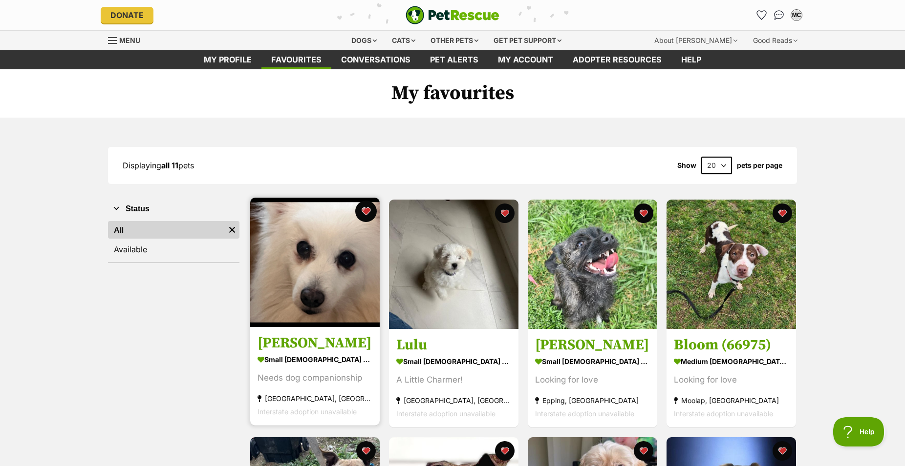
click at [365, 222] on button "favourite" at bounding box center [365, 211] width 21 height 21
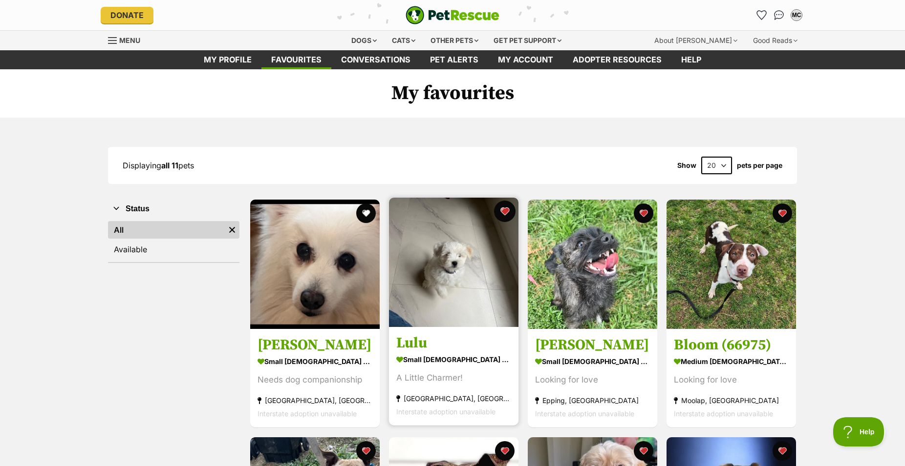
click at [506, 222] on button "favourite" at bounding box center [504, 211] width 21 height 21
click at [505, 222] on button "favourite" at bounding box center [504, 211] width 21 height 21
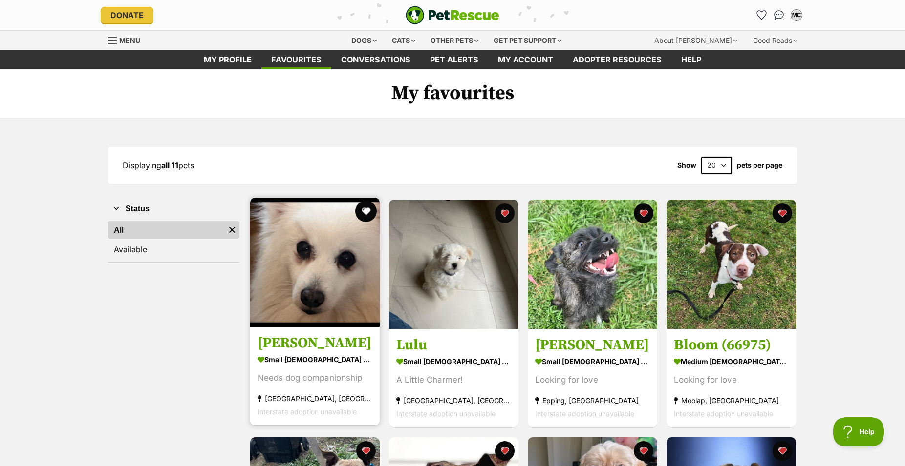
click at [364, 220] on button "favourite" at bounding box center [365, 211] width 21 height 21
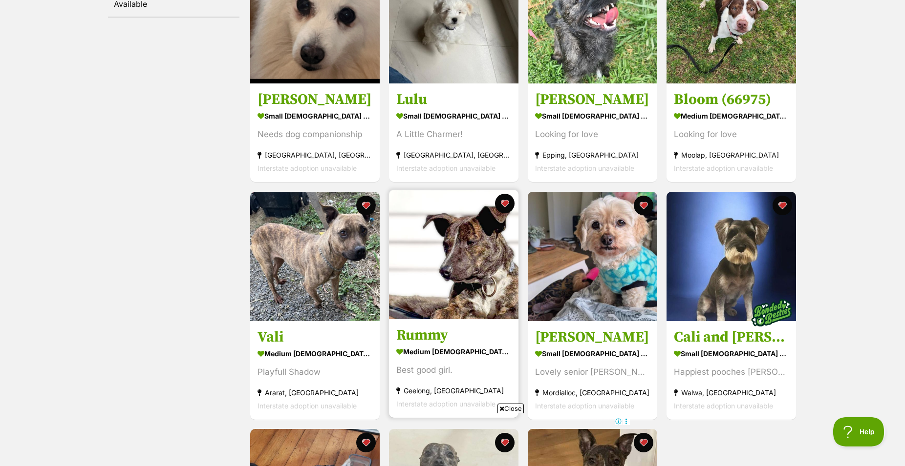
scroll to position [249, 0]
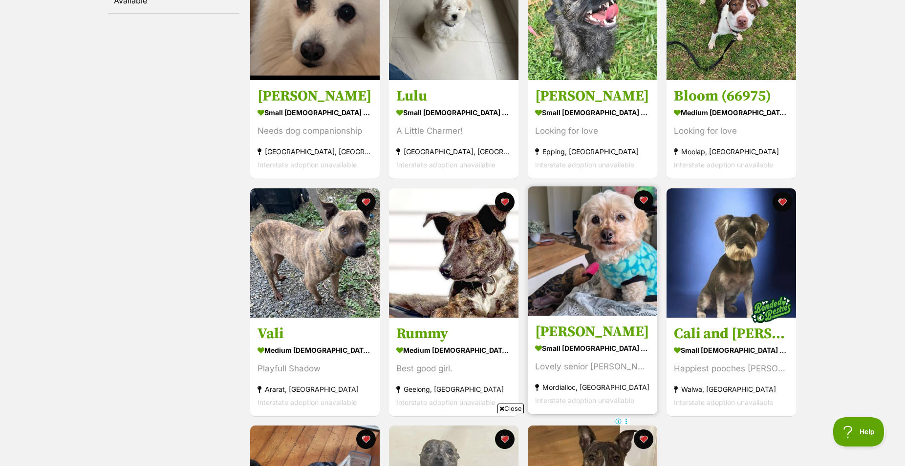
click at [605, 278] on img at bounding box center [592, 251] width 129 height 129
